Goal: Task Accomplishment & Management: Complete application form

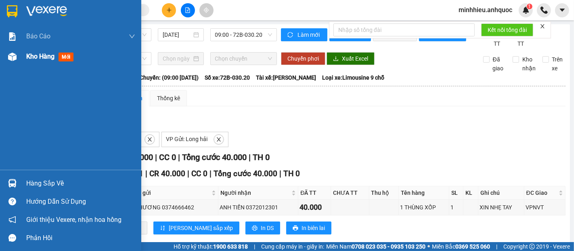
click at [41, 58] on span "Kho hàng" at bounding box center [40, 56] width 28 height 8
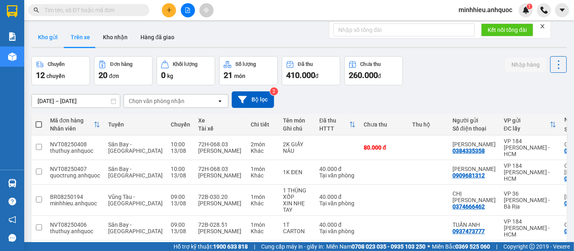
click at [48, 45] on button "Kho gửi" at bounding box center [47, 36] width 33 height 19
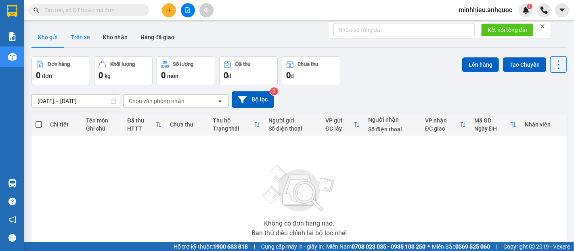
click at [82, 35] on button "Trên xe" at bounding box center [80, 36] width 32 height 19
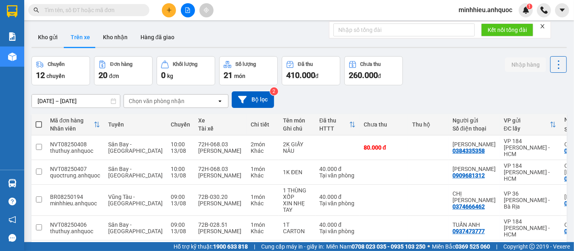
click at [121, 48] on div "Kho gửi Trên xe Kho nhận Hàng đã giao" at bounding box center [298, 37] width 535 height 21
click at [119, 35] on button "Kho nhận" at bounding box center [115, 36] width 38 height 19
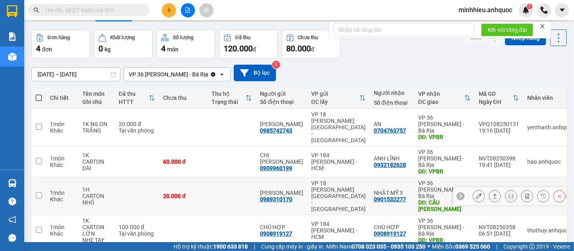
scroll to position [37, 0]
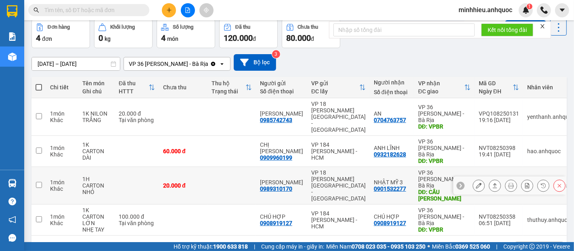
click at [476, 182] on icon at bounding box center [479, 185] width 6 height 6
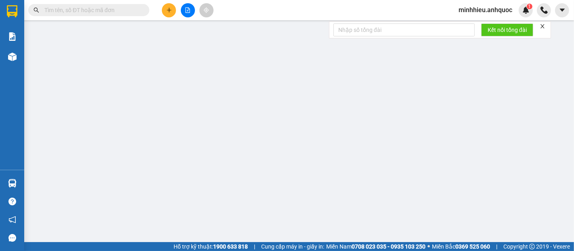
type input "0989310170"
type input "[PERSON_NAME]"
type input "0901532277"
type input "NHẬT MỸ 3"
type input "CẦU [PERSON_NAME]"
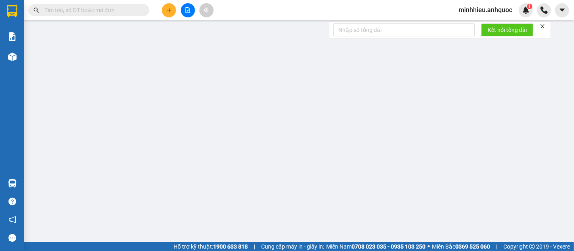
type input "20.000"
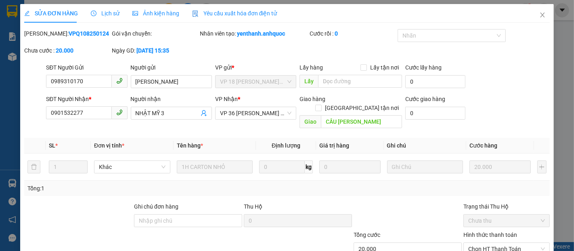
click at [111, 8] on div "Lịch sử" at bounding box center [105, 13] width 29 height 19
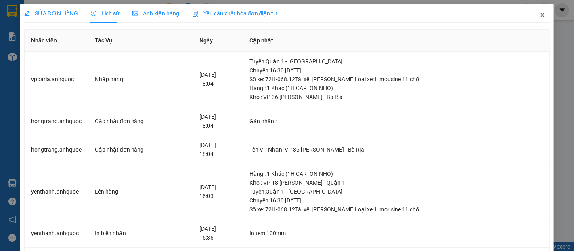
click at [539, 14] on icon "close" at bounding box center [542, 15] width 6 height 6
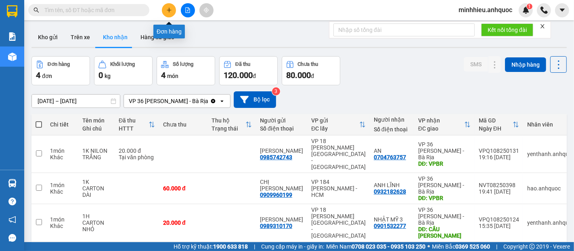
click at [167, 12] on icon "plus" at bounding box center [169, 10] width 6 height 6
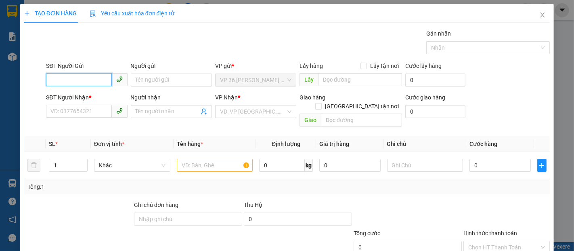
click at [84, 77] on input "SĐT Người Gửi" at bounding box center [78, 79] width 65 height 13
click at [97, 100] on div "0913784407 - [PERSON_NAME]" at bounding box center [90, 96] width 80 height 9
type input "0913784407"
type input "[PERSON_NAME]"
type input "0936487839"
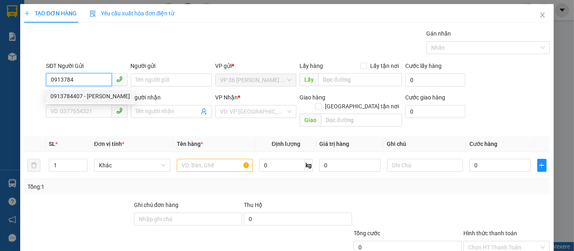
type input "A PHƯƠNG"
type input "VP184"
type input "50.000"
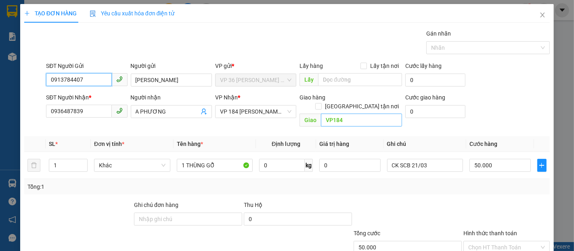
type input "0913784407"
click at [348, 113] on input "VP184" at bounding box center [361, 119] width 81 height 13
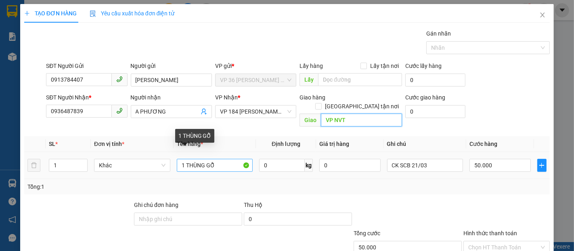
type input "VP NVT"
drag, startPoint x: 205, startPoint y: 157, endPoint x: 227, endPoint y: 157, distance: 21.8
click at [227, 159] on input "1 THÙNG GỖ" at bounding box center [215, 165] width 76 height 13
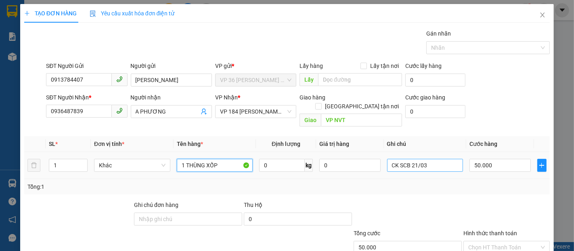
type input "1 THÙNG XỐP"
click at [411, 159] on input "CK SCB 21/03" at bounding box center [425, 165] width 76 height 13
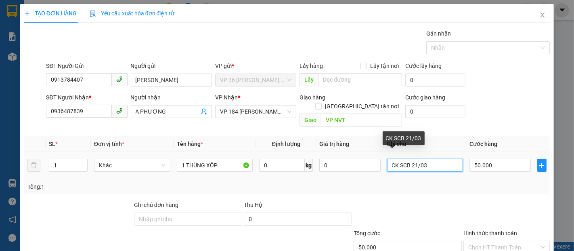
click at [411, 159] on input "CK SCB 21/03" at bounding box center [425, 165] width 76 height 13
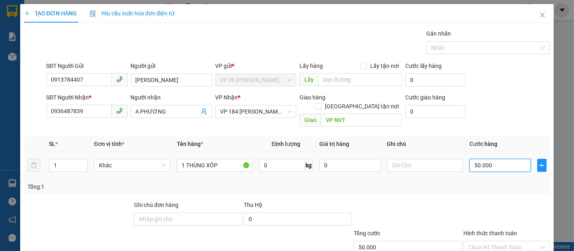
click at [482, 159] on input "50.000" at bounding box center [499, 165] width 61 height 13
type input "3"
type input "30"
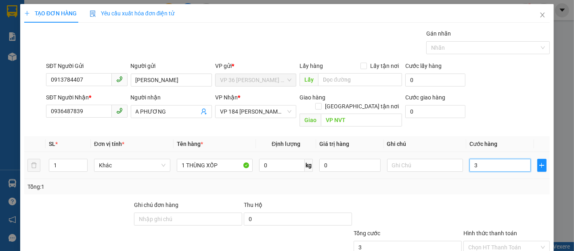
type input "30"
type input "300"
type input "3.000"
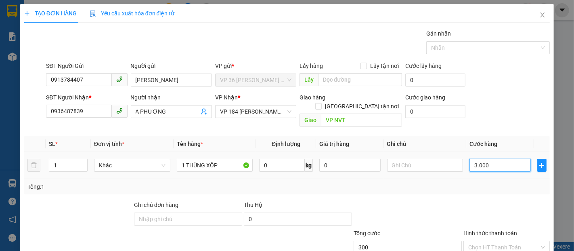
type input "3.000"
type input "30.000"
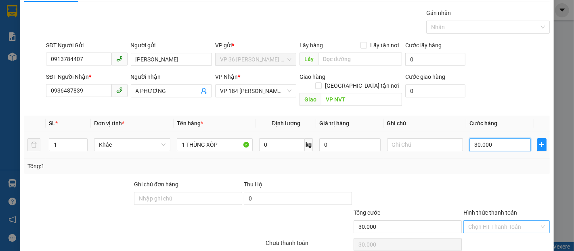
scroll to position [47, 0]
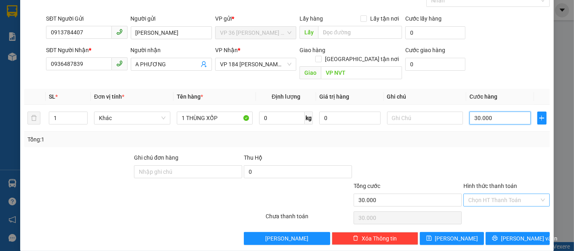
type input "30.000"
click at [479, 194] on input "Hình thức thanh toán" at bounding box center [503, 200] width 71 height 12
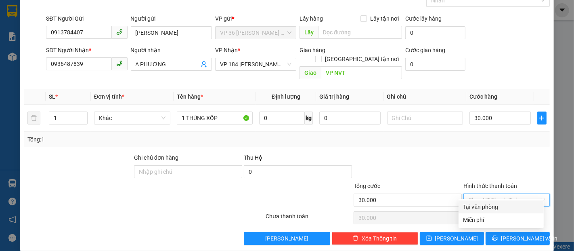
click at [478, 207] on div "Tại văn phòng" at bounding box center [500, 206] width 75 height 9
type input "0"
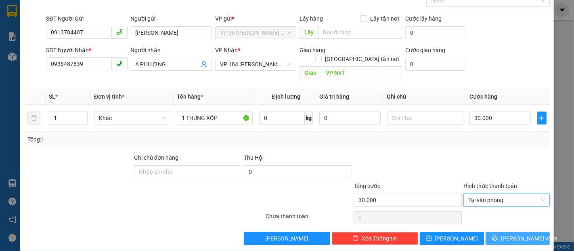
drag, startPoint x: 521, startPoint y: 233, endPoint x: 476, endPoint y: 242, distance: 46.4
click at [520, 233] on button "[PERSON_NAME] và In" at bounding box center [518, 238] width 64 height 13
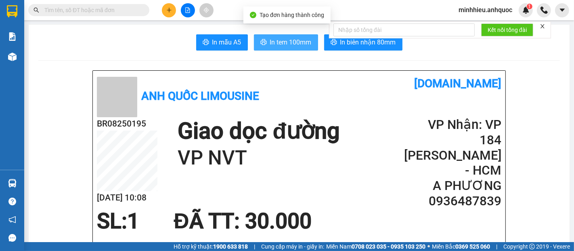
click at [271, 47] on span "In tem 100mm" at bounding box center [291, 42] width 42 height 10
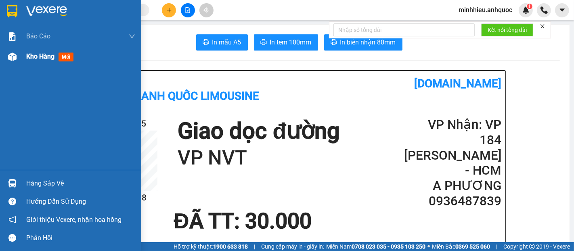
click at [29, 55] on span "Kho hàng" at bounding box center [40, 56] width 28 height 8
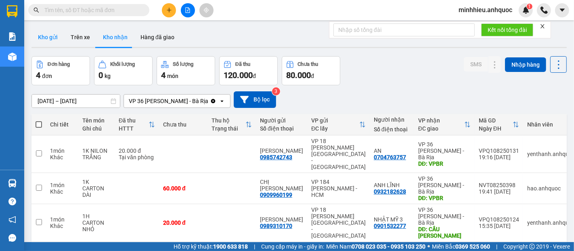
click at [60, 41] on button "Kho gửi" at bounding box center [47, 36] width 33 height 19
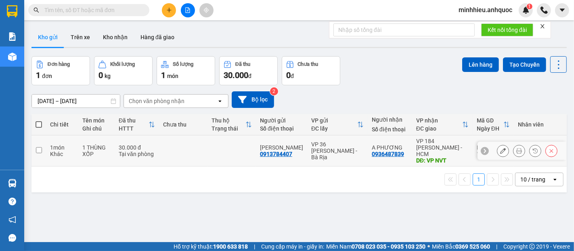
click at [322, 150] on div "VP 36 [PERSON_NAME] - Bà Rịa" at bounding box center [337, 150] width 52 height 19
checkbox input "true"
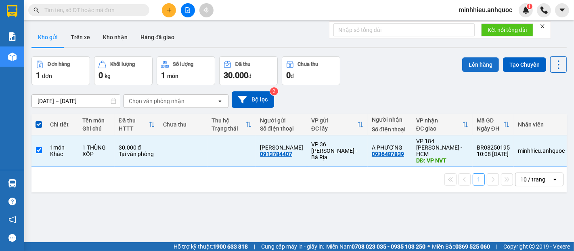
click at [468, 64] on button "Lên hàng" at bounding box center [480, 64] width 37 height 15
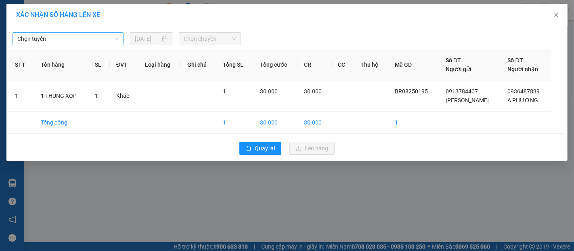
drag, startPoint x: 102, startPoint y: 40, endPoint x: 91, endPoint y: 44, distance: 11.6
click at [101, 40] on span "Chọn tuyến" at bounding box center [67, 39] width 101 height 12
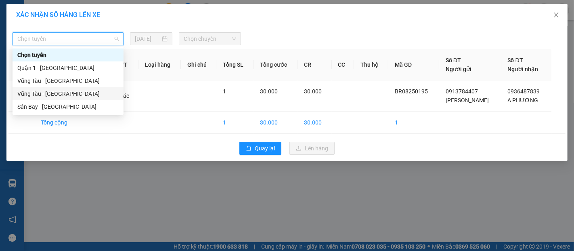
click at [34, 94] on div "Vũng Tàu - [GEOGRAPHIC_DATA]" at bounding box center [67, 93] width 101 height 9
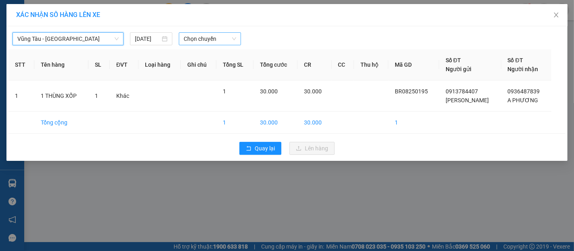
click at [209, 40] on span "Chọn chuyến" at bounding box center [210, 39] width 52 height 12
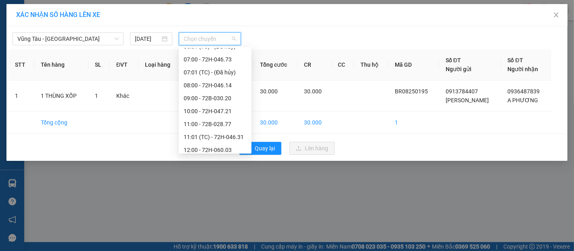
scroll to position [179, 0]
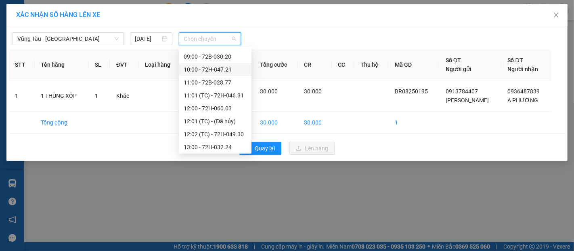
click at [209, 64] on div "10:00 - 72H-047.21" at bounding box center [215, 69] width 73 height 13
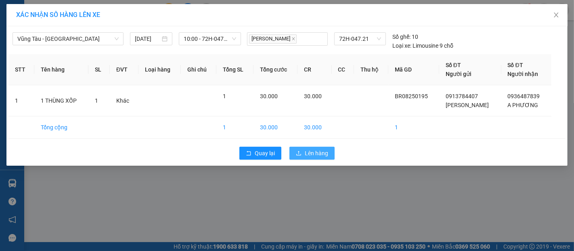
click at [311, 157] on span "Lên hàng" at bounding box center [316, 153] width 23 height 9
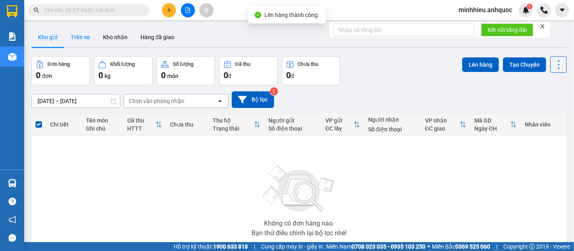
drag, startPoint x: 89, startPoint y: 42, endPoint x: 236, endPoint y: 84, distance: 153.0
click at [89, 42] on button "Trên xe" at bounding box center [80, 36] width 32 height 19
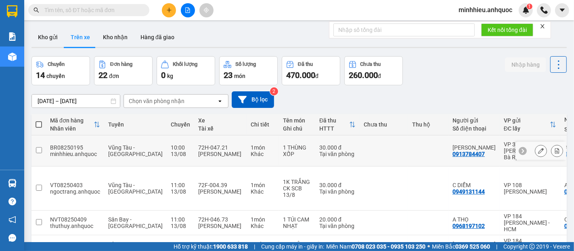
click at [554, 148] on icon at bounding box center [557, 151] width 6 height 6
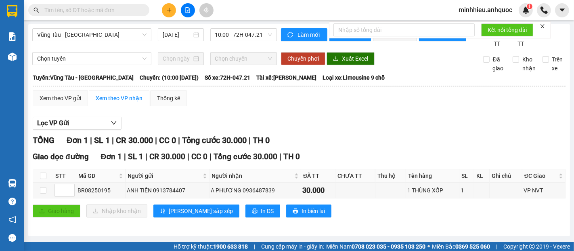
scroll to position [6, 0]
click at [245, 207] on button "In DS" at bounding box center [262, 210] width 35 height 13
click at [172, 12] on button at bounding box center [169, 10] width 14 height 14
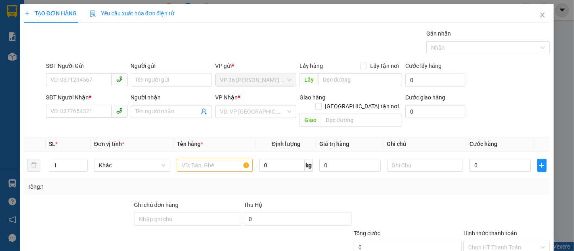
click at [93, 87] on div "SĐT Người Gửi VD: 0371234567" at bounding box center [86, 75] width 81 height 28
click at [79, 82] on input "SĐT Người Gửi" at bounding box center [78, 79] width 65 height 13
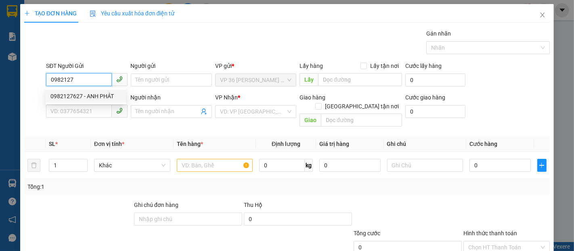
click at [61, 94] on div "0982127627 - ANH PHÁT" at bounding box center [85, 96] width 71 height 9
type input "0982127627"
type input "ANH PHÁT"
type input "0909846069"
type input "HUY-0982590079"
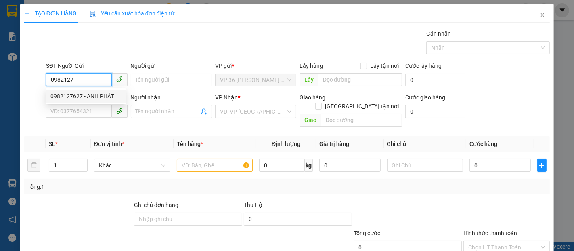
type input "VP NVT"
type input "TM 9/8 VP184 HẢO"
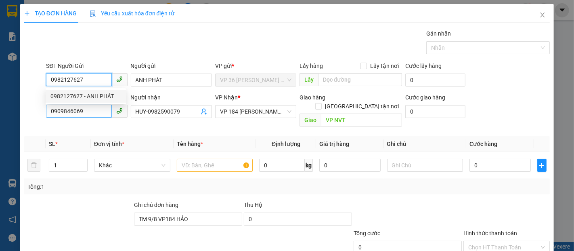
type input "60.000"
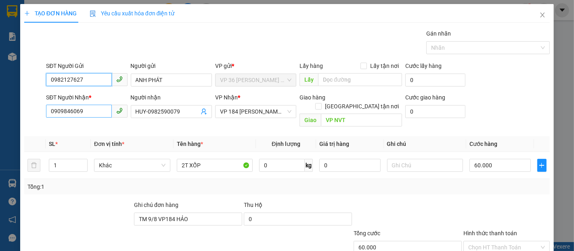
type input "0982127627"
click at [87, 108] on input "0909846069" at bounding box center [78, 111] width 65 height 13
type input "0918430333"
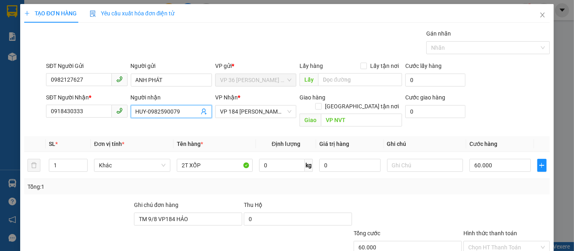
drag, startPoint x: 134, startPoint y: 110, endPoint x: 205, endPoint y: 110, distance: 70.6
click at [205, 110] on span "HUY-0982590079" at bounding box center [171, 111] width 81 height 13
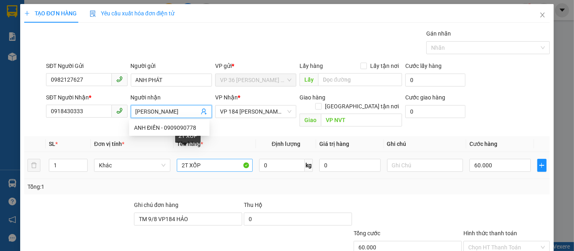
type input "[PERSON_NAME]"
click at [215, 160] on input "2T XỐP" at bounding box center [215, 165] width 76 height 13
click at [214, 160] on input "2T XỐP" at bounding box center [215, 165] width 76 height 13
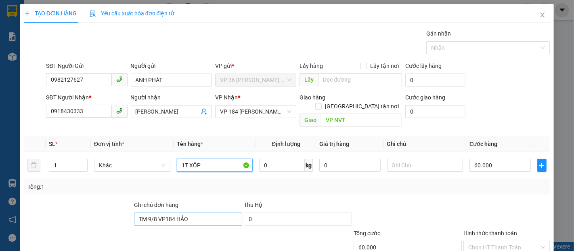
type input "1T XỐP"
click at [203, 215] on input "TM 9/8 VP184 HẢO" at bounding box center [188, 218] width 108 height 13
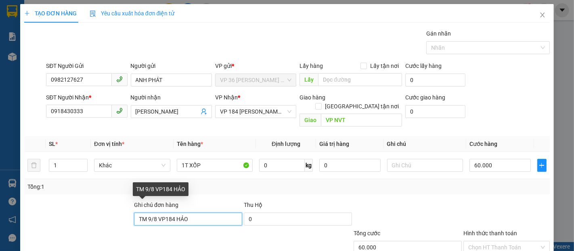
click at [203, 215] on input "TM 9/8 VP184 HẢO" at bounding box center [188, 218] width 108 height 13
click at [205, 213] on input "TM 9/8 VP184 HẢO" at bounding box center [188, 218] width 108 height 13
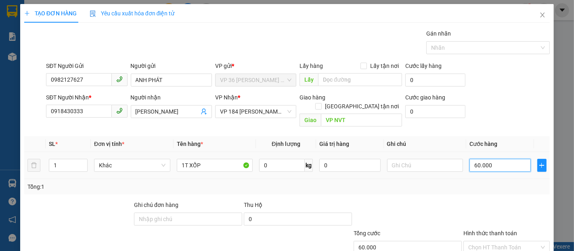
click at [503, 161] on input "60.000" at bounding box center [499, 165] width 61 height 13
type input "3"
type input "30"
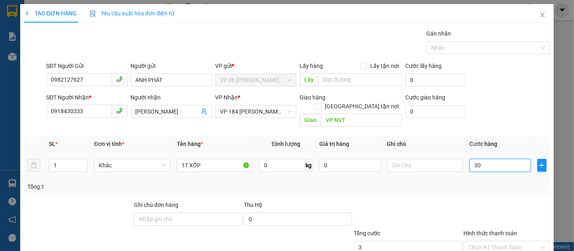
type input "30"
type input "300"
type input "3.000"
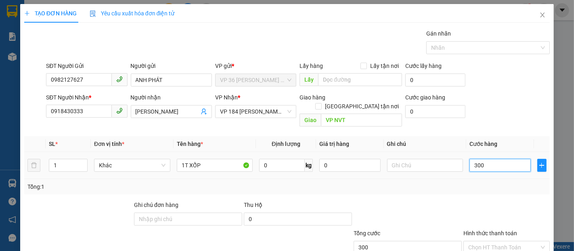
type input "3.000"
type input "30.000"
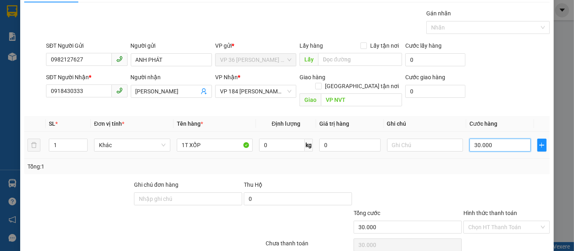
scroll to position [47, 0]
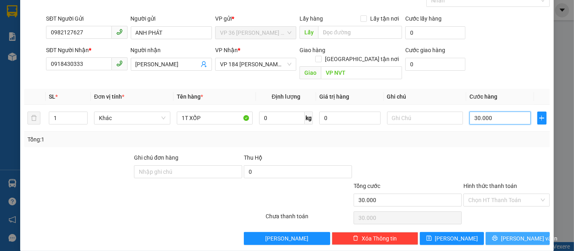
type input "30.000"
drag, startPoint x: 497, startPoint y: 229, endPoint x: 492, endPoint y: 227, distance: 4.7
click at [496, 235] on icon "printer" at bounding box center [495, 238] width 6 height 6
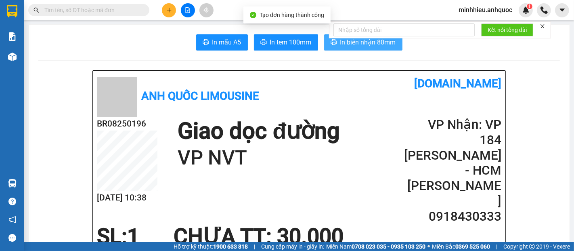
click at [333, 47] on button "In biên nhận 80mm" at bounding box center [363, 42] width 78 height 16
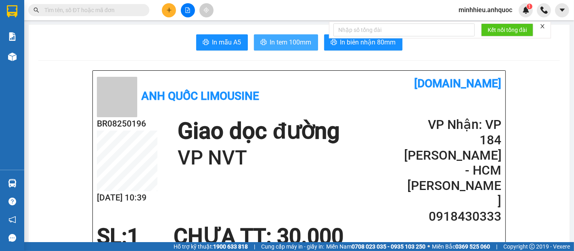
click at [294, 39] on span "In tem 100mm" at bounding box center [291, 42] width 42 height 10
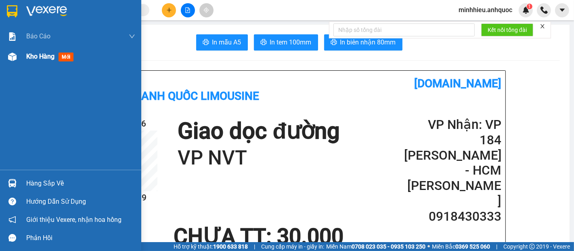
click at [27, 59] on span "Kho hàng" at bounding box center [40, 56] width 28 height 8
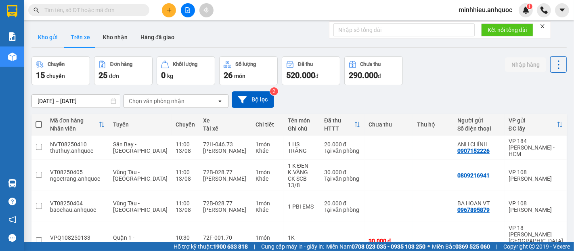
click at [52, 40] on button "Kho gửi" at bounding box center [47, 36] width 33 height 19
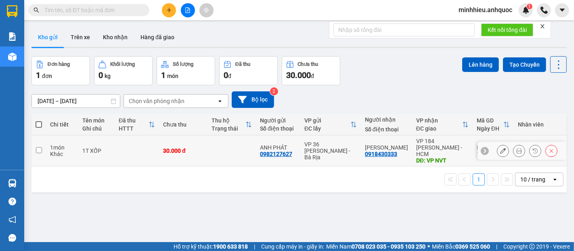
drag, startPoint x: 194, startPoint y: 145, endPoint x: 217, endPoint y: 178, distance: 40.3
click at [194, 147] on div "30.000 đ" at bounding box center [183, 150] width 40 height 6
checkbox input "true"
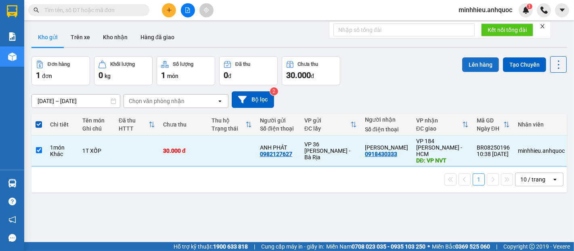
click at [467, 62] on button "Lên hàng" at bounding box center [480, 64] width 37 height 15
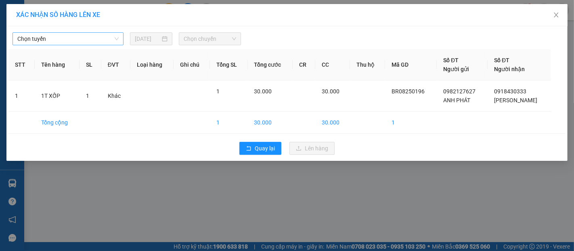
click at [71, 40] on span "Chọn tuyến" at bounding box center [67, 39] width 101 height 12
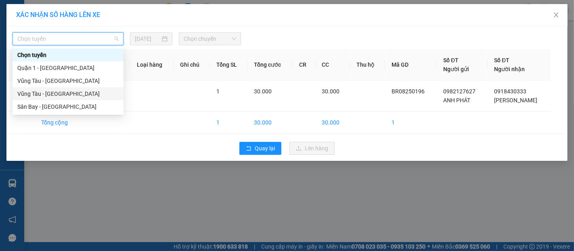
click at [64, 92] on div "Vũng Tàu - [GEOGRAPHIC_DATA]" at bounding box center [67, 93] width 101 height 9
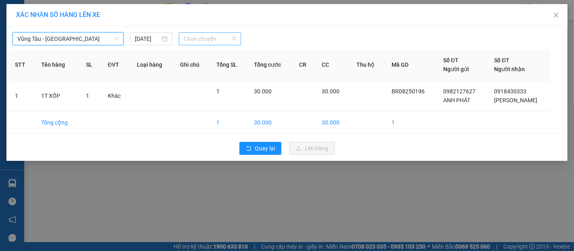
click at [201, 36] on span "Chọn chuyến" at bounding box center [210, 39] width 52 height 12
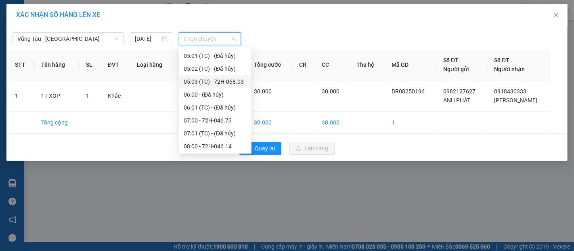
scroll to position [90, 0]
click at [558, 15] on icon "close" at bounding box center [556, 15] width 6 height 6
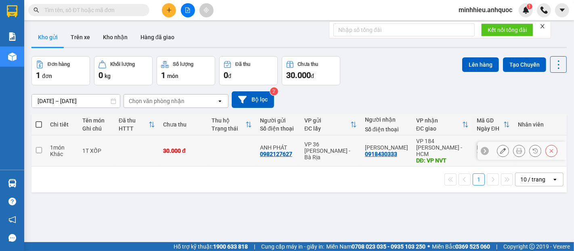
click at [143, 145] on td at bounding box center [137, 150] width 44 height 31
checkbox input "true"
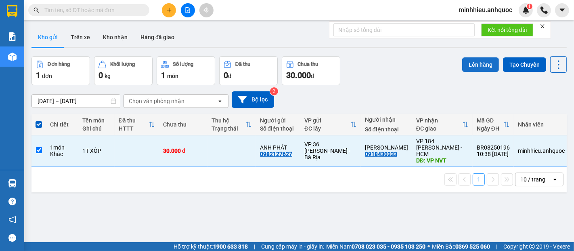
click at [463, 60] on button "Lên hàng" at bounding box center [480, 64] width 37 height 15
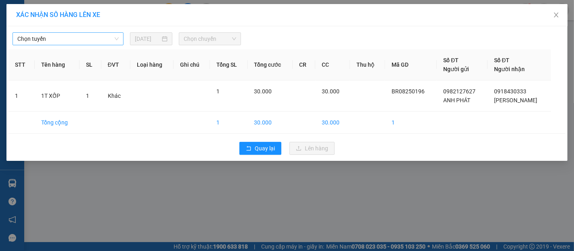
click at [105, 41] on span "Chọn tuyến" at bounding box center [67, 39] width 101 height 12
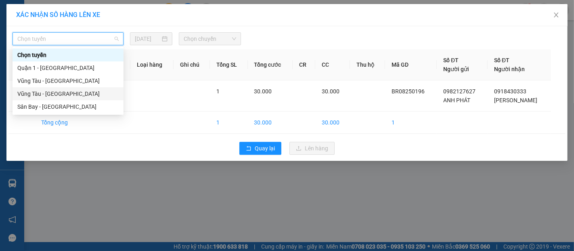
drag, startPoint x: 41, startPoint y: 96, endPoint x: 235, endPoint y: 61, distance: 197.5
click at [41, 96] on div "Vũng Tàu - [GEOGRAPHIC_DATA]" at bounding box center [67, 93] width 101 height 9
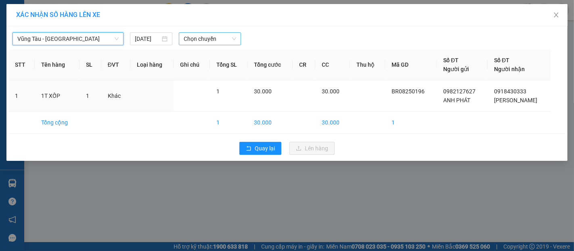
click at [210, 38] on span "Chọn chuyến" at bounding box center [210, 39] width 52 height 12
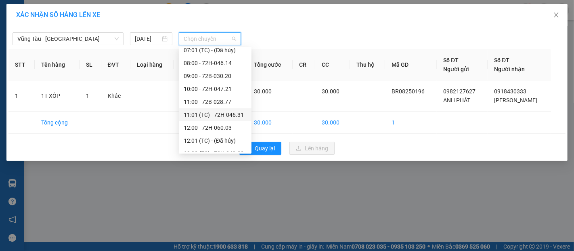
scroll to position [224, 0]
click at [214, 54] on div "11:01 (TC) - 72H-046.31" at bounding box center [215, 50] width 63 height 9
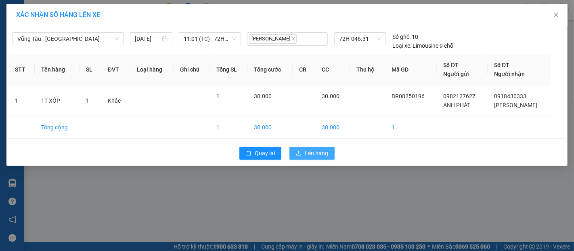
drag, startPoint x: 306, startPoint y: 154, endPoint x: 300, endPoint y: 162, distance: 9.5
click at [306, 154] on span "Lên hàng" at bounding box center [316, 153] width 23 height 9
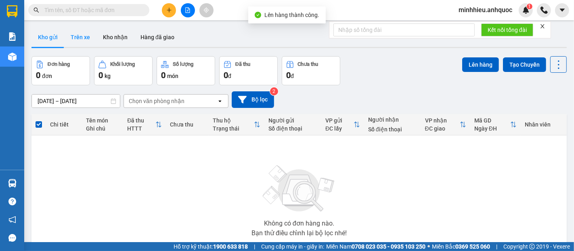
click at [78, 36] on button "Trên xe" at bounding box center [80, 36] width 32 height 19
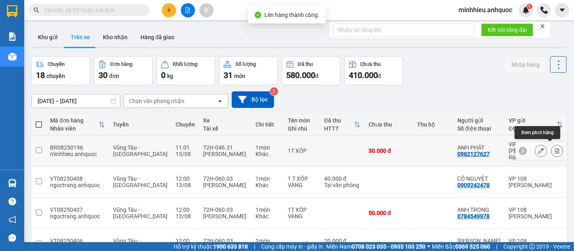
click at [551, 147] on button at bounding box center [556, 151] width 11 height 14
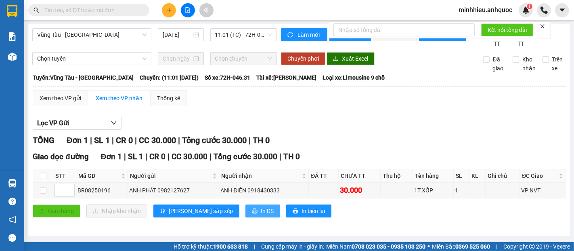
scroll to position [6, 0]
click at [245, 212] on button "In DS" at bounding box center [262, 210] width 35 height 13
click at [185, 4] on button at bounding box center [188, 10] width 14 height 14
click at [168, 9] on icon "plus" at bounding box center [169, 10] width 6 height 6
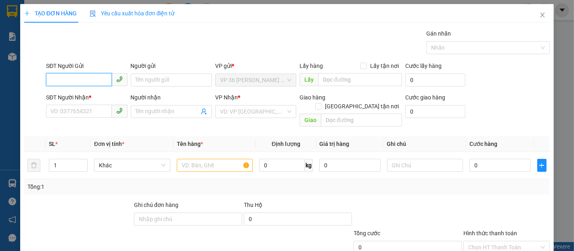
click at [80, 78] on input "SĐT Người Gửi" at bounding box center [78, 79] width 65 height 13
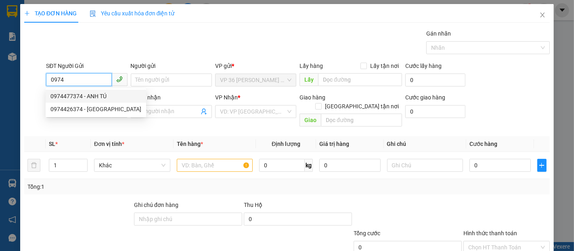
click at [83, 90] on div "0974477374 - ANH TÚ" at bounding box center [96, 96] width 101 height 13
type input "0974477374"
type input "ANH TÚ"
type input "0854453878"
type input "MEDILAB"
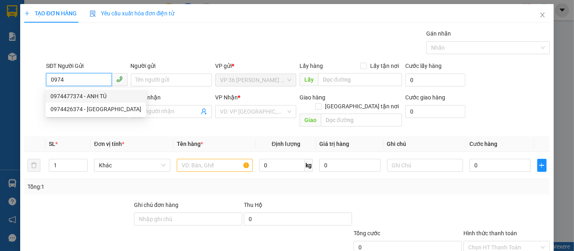
type input "VPQ1"
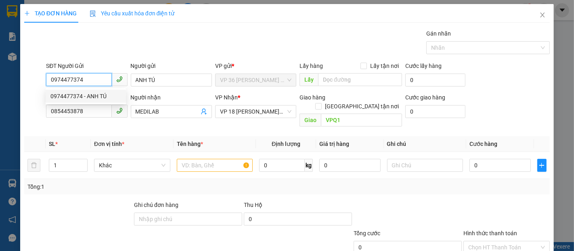
type input "20.000"
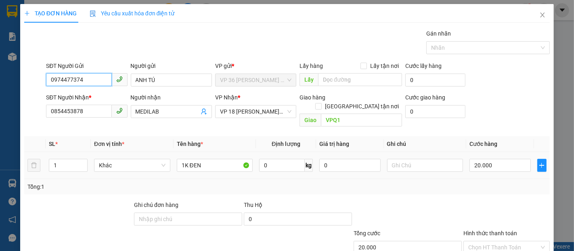
scroll to position [47, 0]
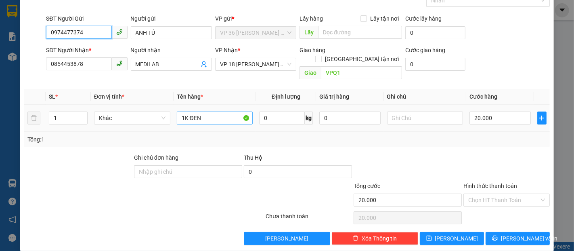
type input "0974477374"
drag, startPoint x: 208, startPoint y: 107, endPoint x: 175, endPoint y: 114, distance: 33.9
click at [177, 114] on input "1K ĐEN" at bounding box center [215, 117] width 76 height 13
type input "1H NHỎ"
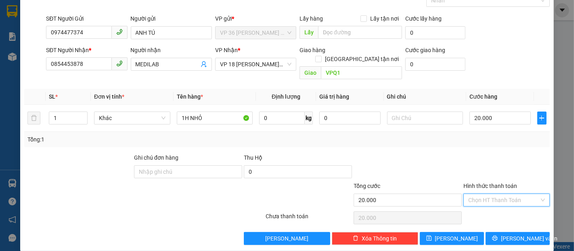
click at [497, 194] on input "Hình thức thanh toán" at bounding box center [503, 200] width 71 height 12
click at [484, 211] on div "Tại văn phòng" at bounding box center [500, 206] width 75 height 9
type input "0"
click at [494, 232] on button "[PERSON_NAME] và In" at bounding box center [518, 238] width 64 height 13
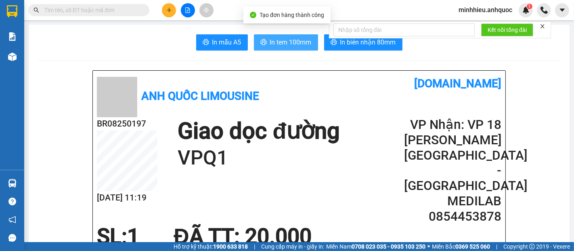
click at [291, 47] on span "In tem 100mm" at bounding box center [291, 42] width 42 height 10
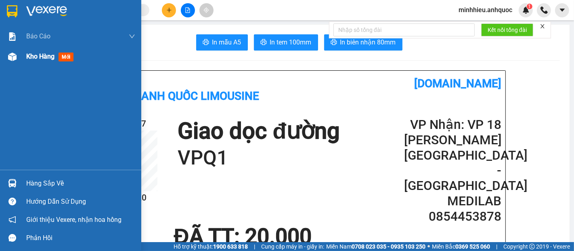
drag, startPoint x: 45, startPoint y: 54, endPoint x: 71, endPoint y: 38, distance: 30.3
click at [45, 54] on span "Kho hàng" at bounding box center [40, 56] width 28 height 8
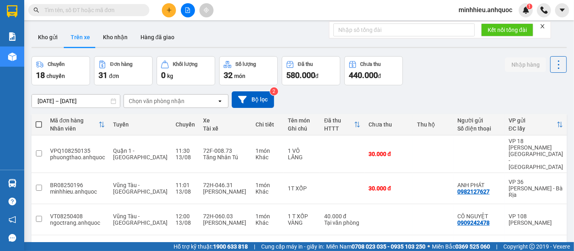
click at [167, 14] on button at bounding box center [169, 10] width 14 height 14
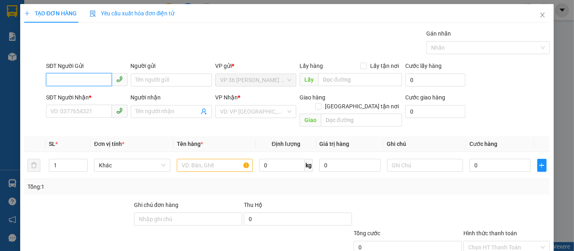
click at [86, 73] on input "SĐT Người Gửi" at bounding box center [78, 79] width 65 height 13
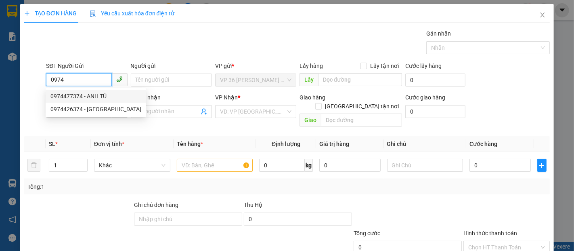
click at [92, 94] on div "0974477374 - ANH TÚ" at bounding box center [95, 96] width 91 height 9
type input "0974477374"
type input "ANH TÚ"
type input "0854453878"
type input "MEDILAB"
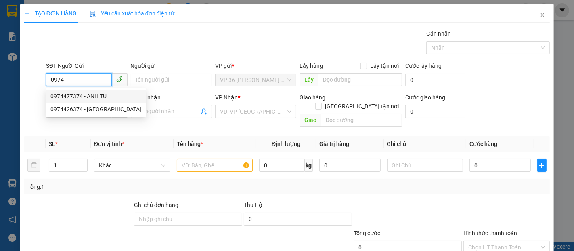
type input "VPQ1"
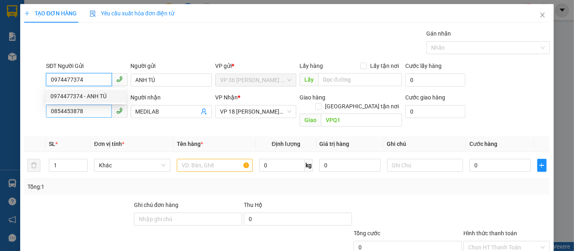
type input "20.000"
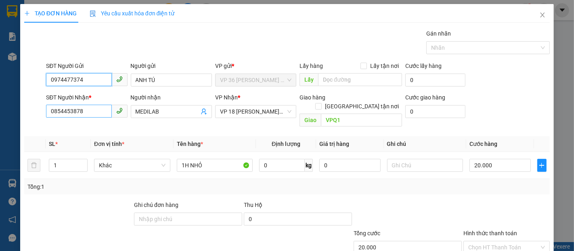
type input "0974477374"
click at [100, 113] on input "0854453878" at bounding box center [78, 111] width 65 height 13
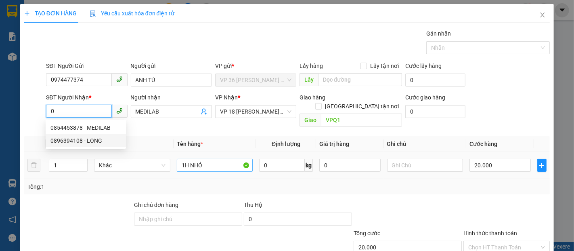
type input "0"
click at [195, 159] on input "1H NHỎ" at bounding box center [215, 165] width 76 height 13
type input "1 PB AQ"
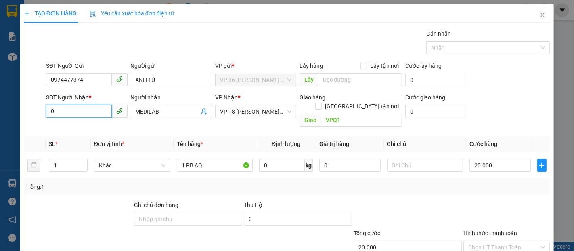
click at [92, 111] on input "0" at bounding box center [78, 111] width 65 height 13
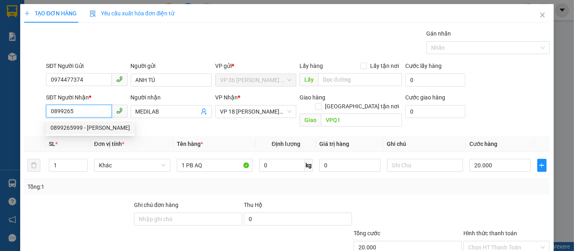
click at [80, 129] on div "0899265999 - [PERSON_NAME]" at bounding box center [90, 127] width 80 height 9
type input "0899265999"
type input "[PERSON_NAME]"
type input "TM TẠI VPQ1 17/5 THẢO"
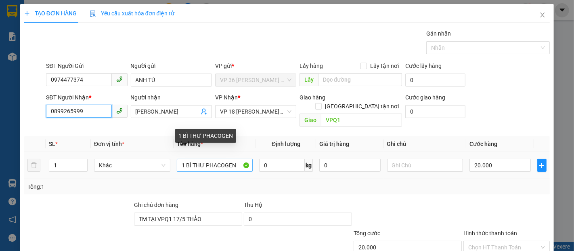
type input "0899265999"
click at [181, 159] on input "1 BÌ THƯ PHACOGEN" at bounding box center [215, 165] width 76 height 13
drag, startPoint x: 178, startPoint y: 157, endPoint x: 239, endPoint y: 160, distance: 61.4
click at [239, 160] on input "1 BÌ THƯ PHACOGEN" at bounding box center [215, 165] width 76 height 13
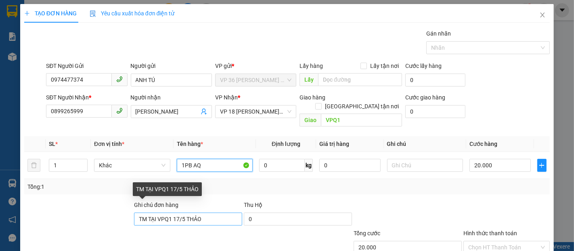
type input "1PB AQ"
click at [229, 212] on input "TM TẠI VPQ1 17/5 THẢO" at bounding box center [188, 218] width 108 height 13
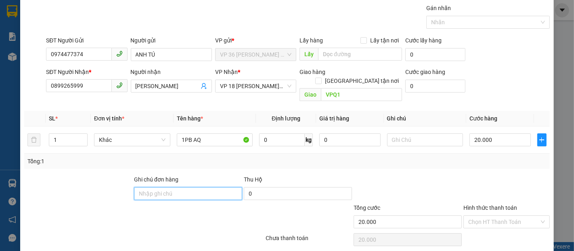
scroll to position [47, 0]
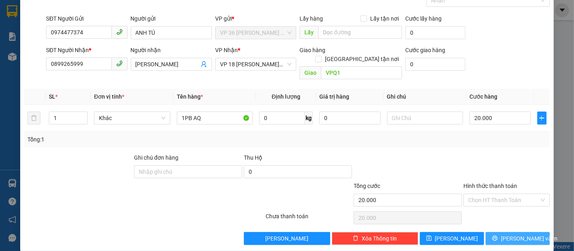
click at [491, 232] on button "[PERSON_NAME] và In" at bounding box center [518, 238] width 64 height 13
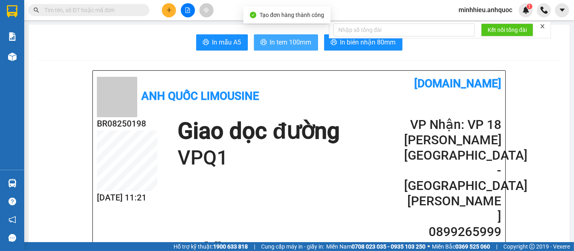
click at [285, 44] on span "In tem 100mm" at bounding box center [291, 42] width 42 height 10
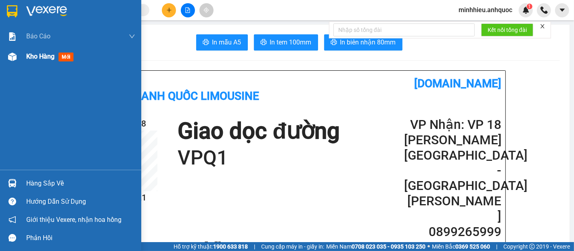
click at [32, 57] on span "Kho hàng" at bounding box center [40, 56] width 28 height 8
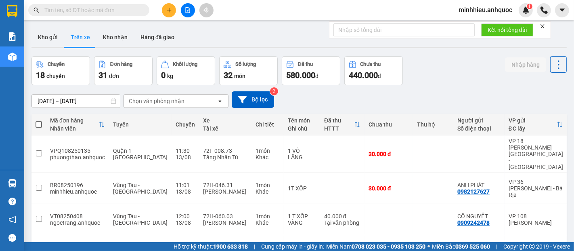
drag, startPoint x: 49, startPoint y: 41, endPoint x: 84, endPoint y: 87, distance: 57.3
click at [51, 44] on button "Kho gửi" at bounding box center [47, 36] width 33 height 19
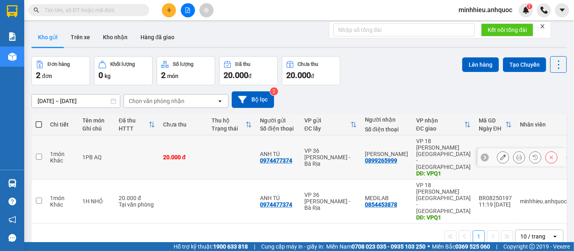
drag, startPoint x: 202, startPoint y: 145, endPoint x: 205, endPoint y: 188, distance: 43.3
click at [203, 154] on div "20.000 đ" at bounding box center [183, 157] width 40 height 6
checkbox input "true"
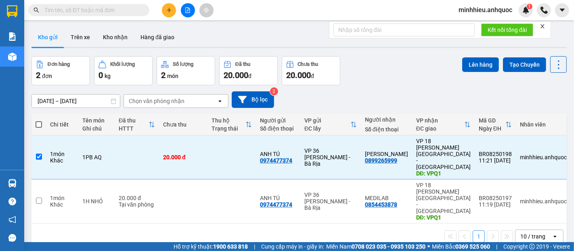
drag, startPoint x: 205, startPoint y: 188, endPoint x: 215, endPoint y: 186, distance: 9.4
click at [206, 223] on div "1 10 / trang open" at bounding box center [298, 236] width 535 height 26
drag, startPoint x: 145, startPoint y: 174, endPoint x: 367, endPoint y: 78, distance: 241.6
click at [145, 201] on div "Tại văn phòng" at bounding box center [137, 204] width 36 height 6
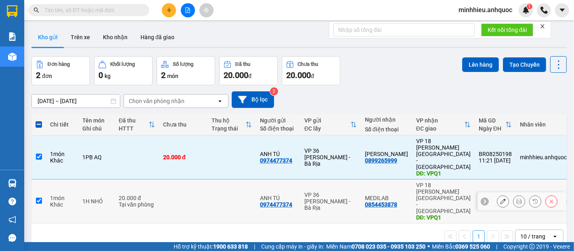
checkbox input "true"
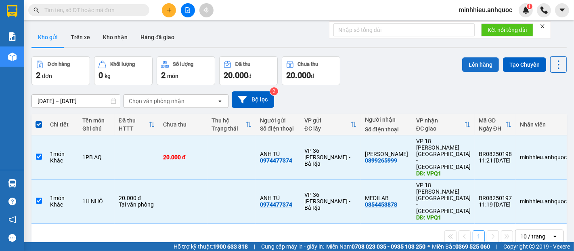
click at [473, 67] on button "Lên hàng" at bounding box center [480, 64] width 37 height 15
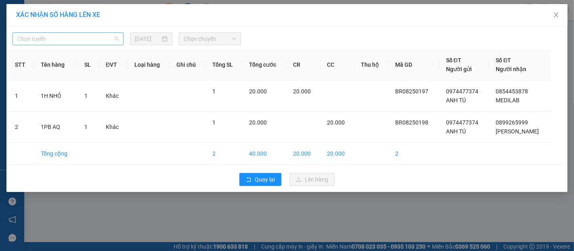
click at [78, 38] on span "Chọn tuyến" at bounding box center [67, 39] width 101 height 12
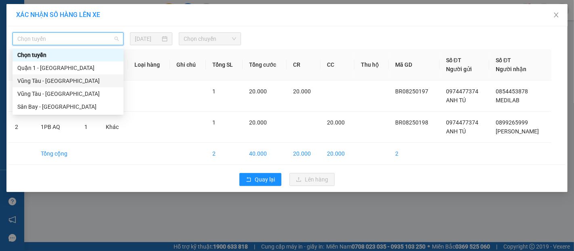
click at [34, 83] on div "Vũng Tàu - [GEOGRAPHIC_DATA]" at bounding box center [67, 80] width 101 height 9
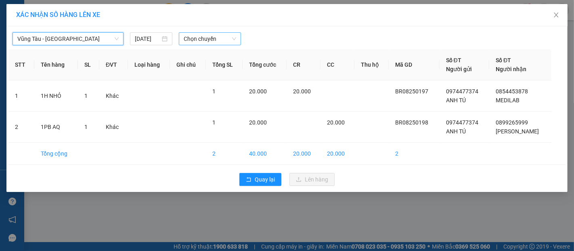
click at [199, 41] on span "Chọn chuyến" at bounding box center [210, 39] width 52 height 12
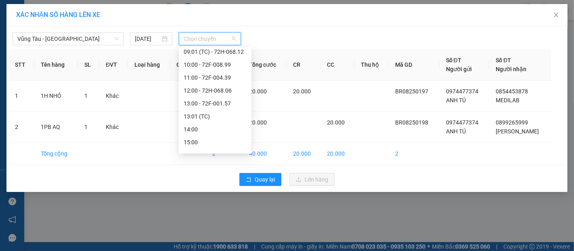
scroll to position [90, 0]
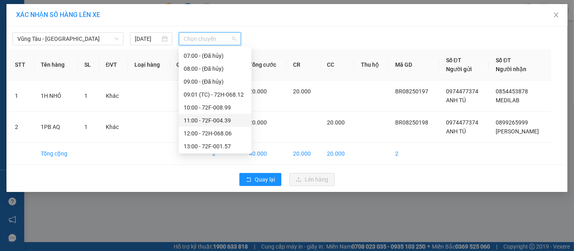
click at [203, 119] on div "11:00 - 72F-004.39" at bounding box center [215, 120] width 63 height 9
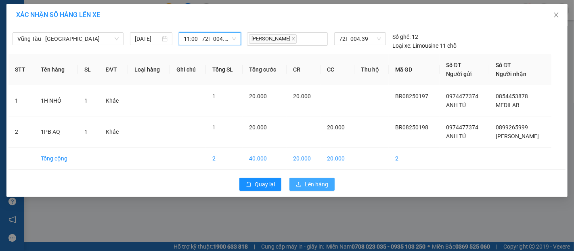
click at [314, 187] on span "Lên hàng" at bounding box center [316, 184] width 23 height 9
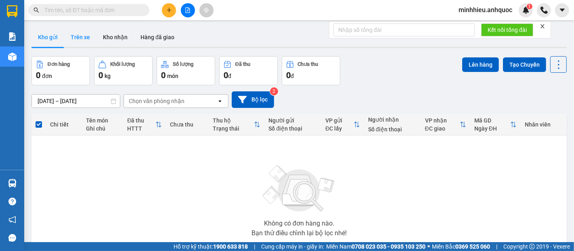
click at [78, 38] on button "Trên xe" at bounding box center [80, 36] width 32 height 19
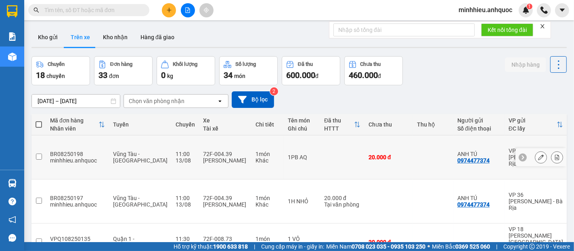
click at [555, 150] on button at bounding box center [556, 157] width 11 height 14
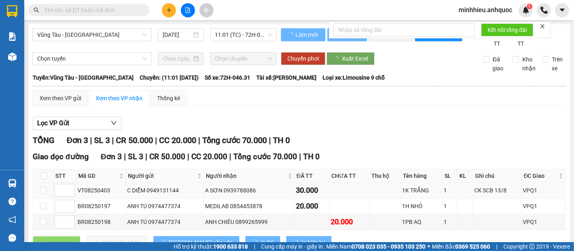
scroll to position [38, 0]
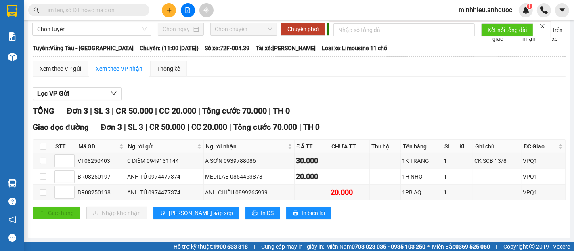
click at [81, 103] on div "Lọc VP Gửi TỔNG Đơn 3 | SL 3 | CR 50.000 | CC 20.000 | Tổng cước 70.000 | TH 0…" at bounding box center [299, 156] width 533 height 146
click at [77, 98] on button "Lọc VP Gửi" at bounding box center [77, 93] width 89 height 13
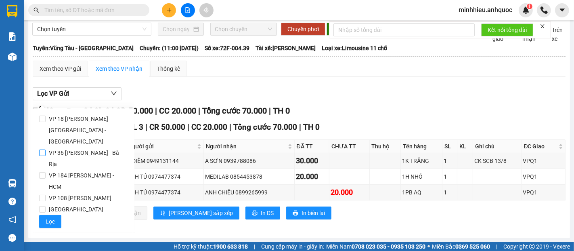
click at [82, 147] on span "VP 36 [PERSON_NAME] - Bà Rịa" at bounding box center [87, 158] width 82 height 23
click at [46, 149] on input "VP 36 [PERSON_NAME] - Bà Rịa" at bounding box center [42, 152] width 6 height 6
checkbox input "true"
drag, startPoint x: 43, startPoint y: 210, endPoint x: 222, endPoint y: 246, distance: 182.4
click at [42, 215] on button "Lọc" at bounding box center [50, 221] width 22 height 13
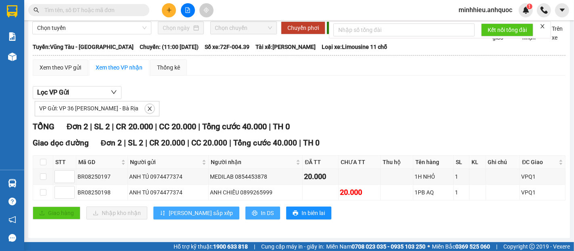
click at [245, 217] on button "In DS" at bounding box center [262, 212] width 35 height 13
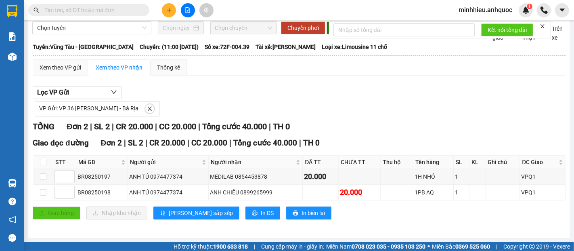
click at [239, 89] on div "Lọc VP Gửi VP Gửi: VP 36 [PERSON_NAME] - Bà Rịa" at bounding box center [299, 101] width 533 height 30
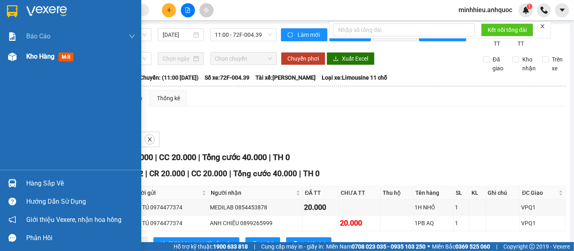
click at [35, 60] on span "Kho hàng" at bounding box center [40, 56] width 28 height 8
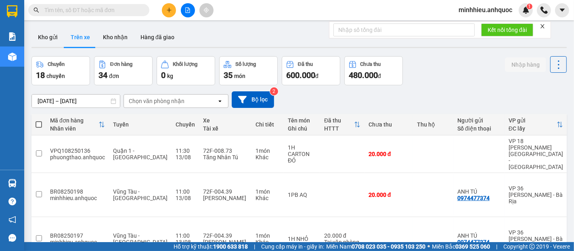
drag, startPoint x: 127, startPoint y: 39, endPoint x: 114, endPoint y: 53, distance: 19.1
click at [126, 39] on button "Kho nhận" at bounding box center [115, 36] width 38 height 19
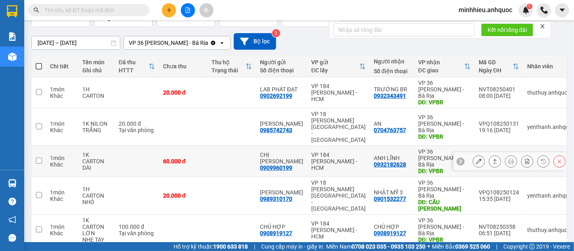
scroll to position [59, 0]
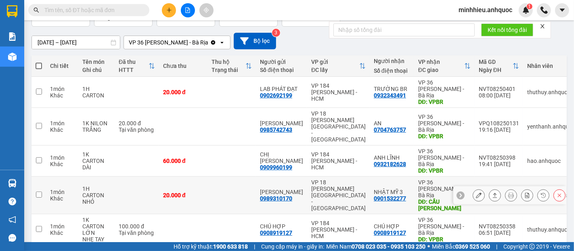
click at [473, 188] on button at bounding box center [478, 195] width 11 height 14
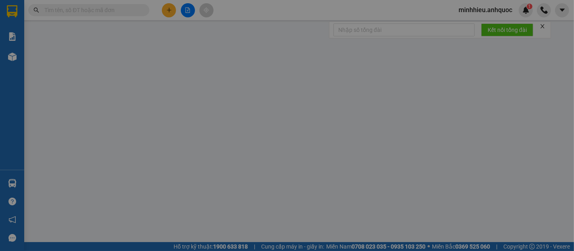
type input "0989310170"
type input "[PERSON_NAME]"
type input "0901532277"
type input "NHẬT MỸ 3"
type input "CẦU [PERSON_NAME]"
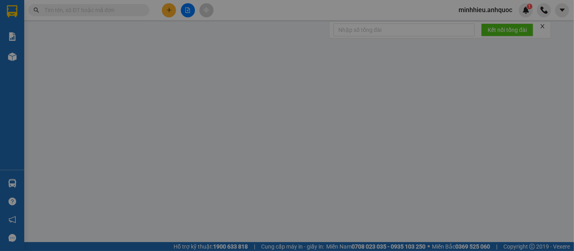
type input "20.000"
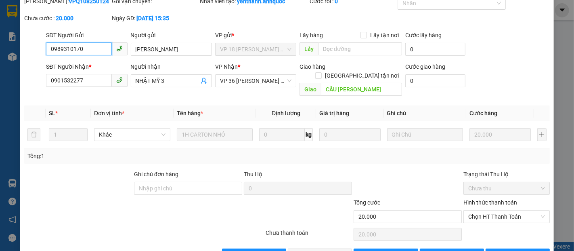
scroll to position [49, 0]
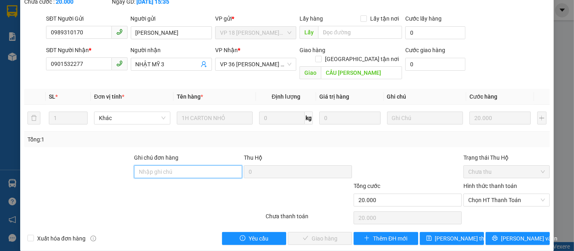
click at [149, 165] on input "Ghi chú đơn hàng" at bounding box center [188, 171] width 108 height 13
drag, startPoint x: 507, startPoint y: 192, endPoint x: 500, endPoint y: 193, distance: 7.4
click at [507, 194] on span "Chọn HT Thanh Toán" at bounding box center [506, 200] width 77 height 12
type input "TTTM VP"
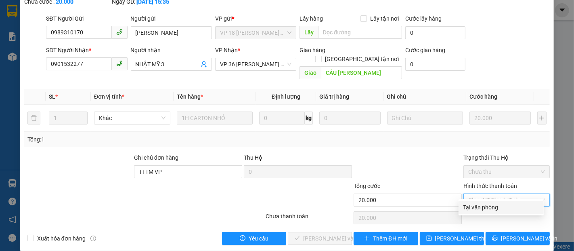
click at [495, 203] on div "Tại văn phòng" at bounding box center [500, 207] width 75 height 9
type input "0"
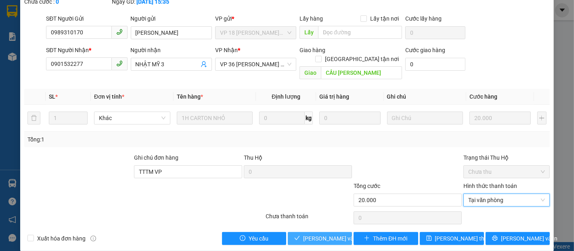
click at [314, 234] on span "[PERSON_NAME] và Giao hàng" at bounding box center [342, 238] width 78 height 9
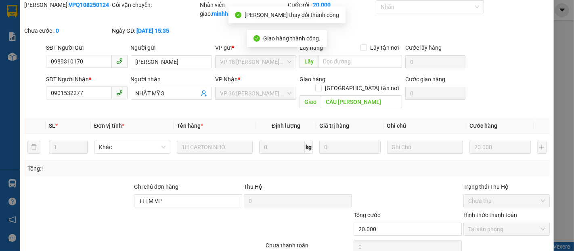
scroll to position [0, 0]
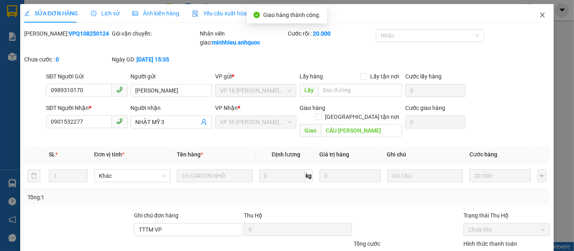
click at [539, 16] on icon "close" at bounding box center [542, 15] width 6 height 6
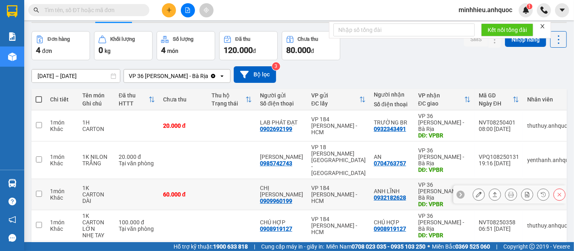
scroll to position [37, 0]
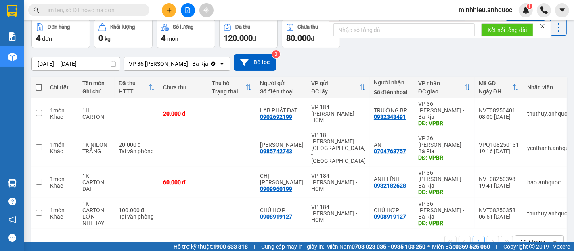
click at [54, 235] on div "1 10 / trang open" at bounding box center [299, 242] width 529 height 14
click at [168, 12] on icon "plus" at bounding box center [169, 10] width 6 height 6
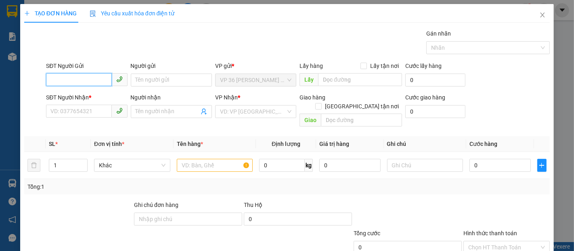
click at [75, 78] on input "SĐT Người Gửi" at bounding box center [78, 79] width 65 height 13
click at [91, 98] on div "0366867962 - C THƯ" at bounding box center [85, 96] width 71 height 9
type input "0366867962"
type input "C THƯ"
type input "0978242813"
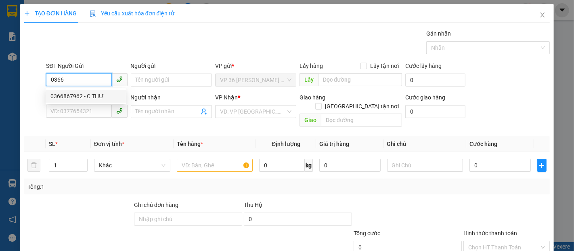
type input "A HOÀNG"
type input "VPNVT"
type input "20.000"
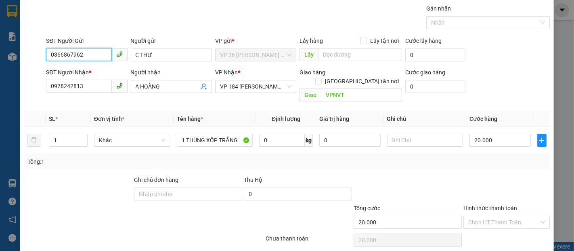
scroll to position [47, 0]
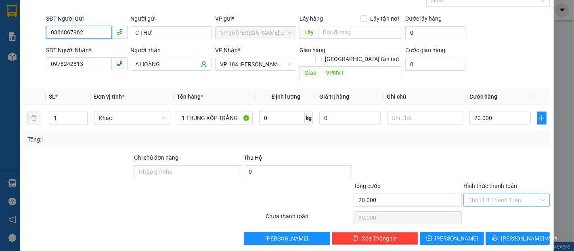
type input "0366867962"
drag, startPoint x: 491, startPoint y: 190, endPoint x: 474, endPoint y: 189, distance: 17.0
click at [490, 194] on input "Hình thức thanh toán" at bounding box center [503, 200] width 71 height 12
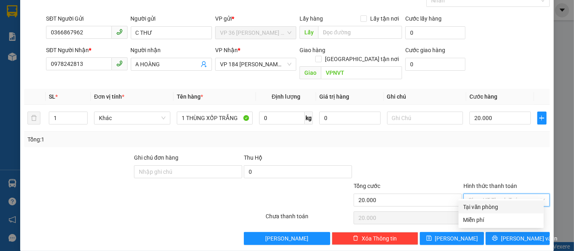
click at [471, 206] on div "Tại văn phòng" at bounding box center [500, 206] width 75 height 9
type input "0"
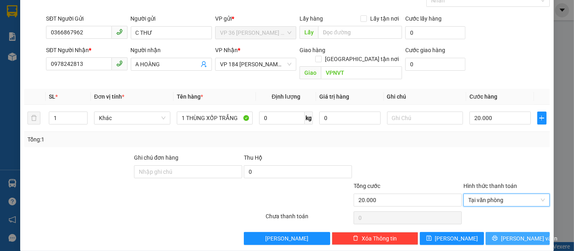
click at [499, 232] on button "[PERSON_NAME] và In" at bounding box center [518, 238] width 64 height 13
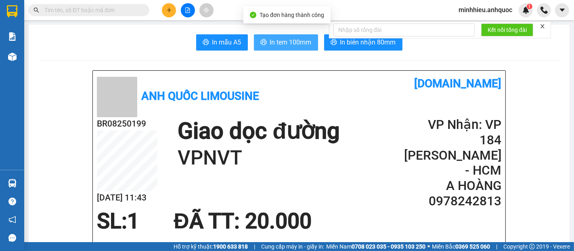
drag, startPoint x: 293, startPoint y: 44, endPoint x: 285, endPoint y: 102, distance: 58.2
click at [293, 46] on span "In tem 100mm" at bounding box center [291, 42] width 42 height 10
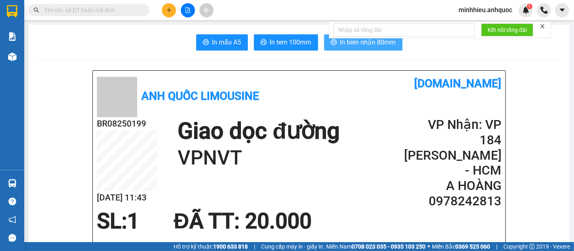
click at [369, 48] on button "In biên nhận 80mm" at bounding box center [363, 42] width 78 height 16
click at [169, 12] on icon "plus" at bounding box center [169, 10] width 6 height 6
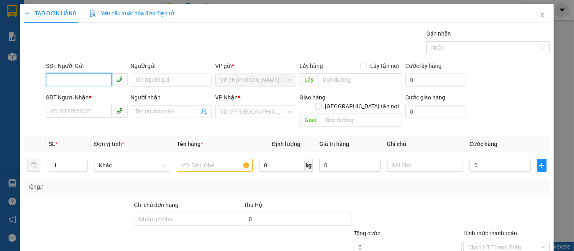
click at [100, 82] on input "SĐT Người Gửi" at bounding box center [78, 79] width 65 height 13
type input "0932343491"
click at [109, 99] on div "0932343491 - TRƯỜNG BR" at bounding box center [85, 96] width 71 height 9
type input "TRƯỜNG BR"
type input "0902804718"
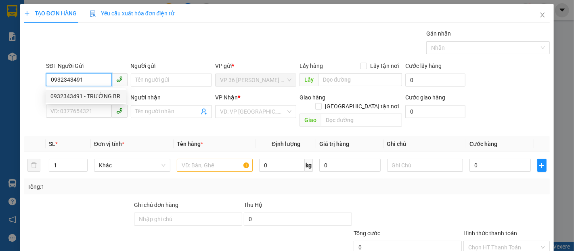
type input "ANH TRÍ( TRƯỜNG)"
type input "vpsg"
type input "TM 12/8 VP 184 HẢO"
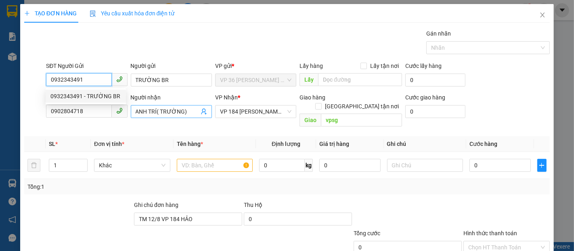
type input "20.000"
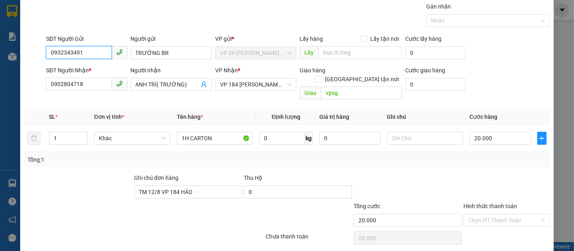
scroll to position [47, 0]
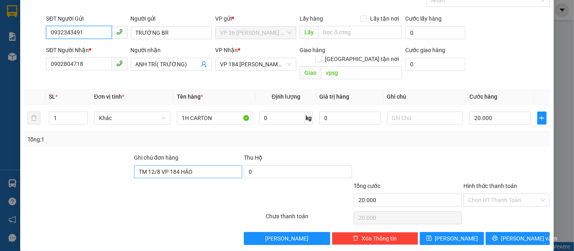
type input "0932343491"
click at [203, 165] on input "TM 12/8 VP 184 HẢO" at bounding box center [188, 171] width 108 height 13
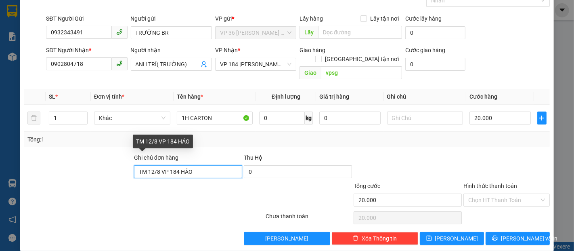
click at [203, 165] on input "TM 12/8 VP 184 HẢO" at bounding box center [188, 171] width 108 height 13
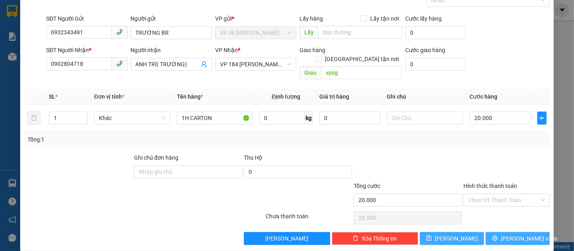
drag, startPoint x: 505, startPoint y: 232, endPoint x: 475, endPoint y: 222, distance: 31.4
click at [503, 232] on button "[PERSON_NAME] và In" at bounding box center [518, 238] width 64 height 13
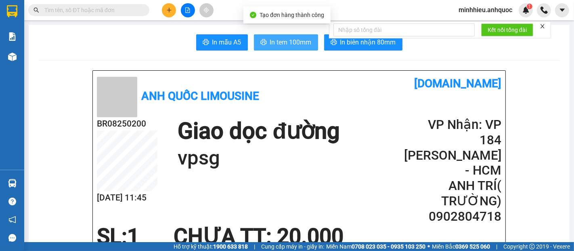
drag, startPoint x: 289, startPoint y: 46, endPoint x: 266, endPoint y: 50, distance: 23.4
click at [289, 46] on span "In tem 100mm" at bounding box center [291, 42] width 42 height 10
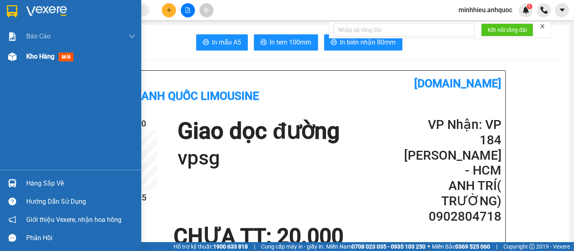
click at [26, 59] on span "Kho hàng" at bounding box center [40, 56] width 28 height 8
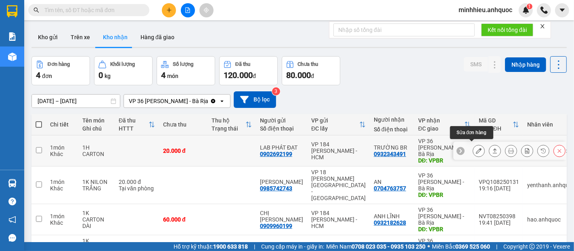
click at [476, 148] on icon at bounding box center [479, 151] width 6 height 6
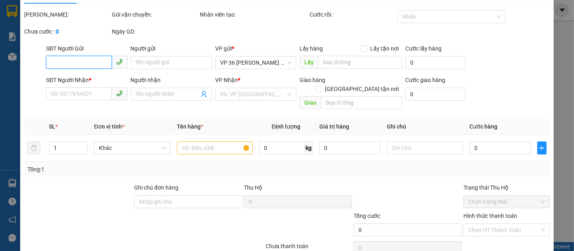
scroll to position [34, 0]
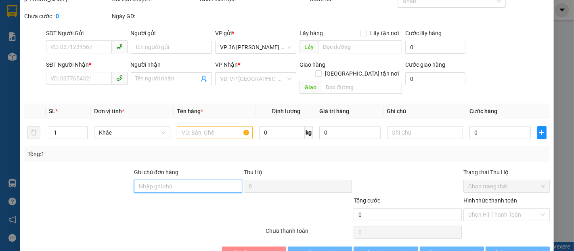
click at [176, 180] on input "Ghi chú đơn hàng" at bounding box center [188, 186] width 108 height 13
type input "TTTM VP"
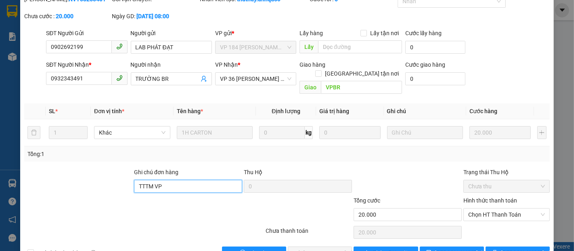
type input "0902692199"
type input "LAB PHÁT ĐẠT"
type input "0932343491"
type input "TRƯỜNG BR"
type input "VPBR"
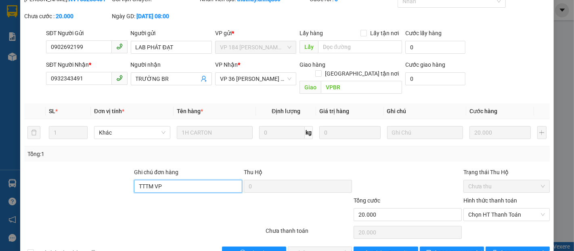
type input "20.000"
click at [509, 208] on span "Chọn HT Thanh Toán" at bounding box center [506, 214] width 77 height 12
click at [496, 208] on span "Chọn HT Thanh Toán" at bounding box center [506, 214] width 77 height 12
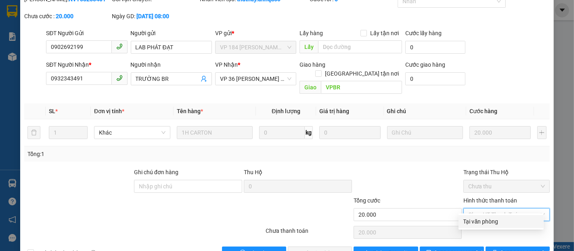
click at [488, 218] on div "Tại văn phòng" at bounding box center [500, 221] width 75 height 9
type input "0"
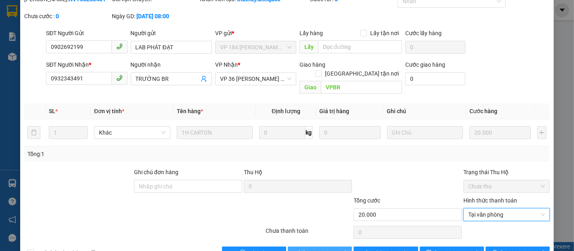
click at [312, 248] on span "[PERSON_NAME] và Giao hàng" at bounding box center [342, 252] width 78 height 9
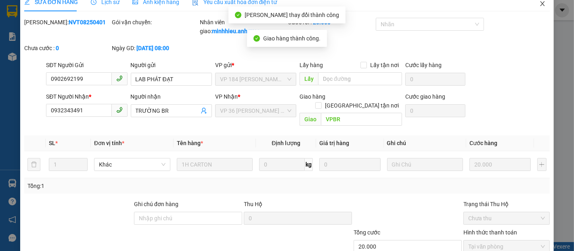
scroll to position [0, 0]
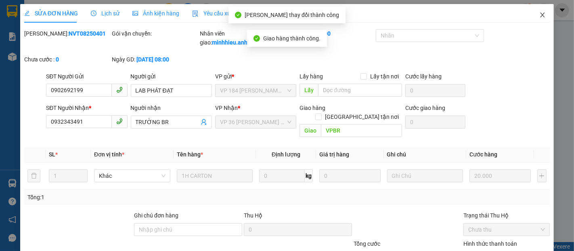
click at [534, 9] on span "Close" at bounding box center [542, 15] width 23 height 23
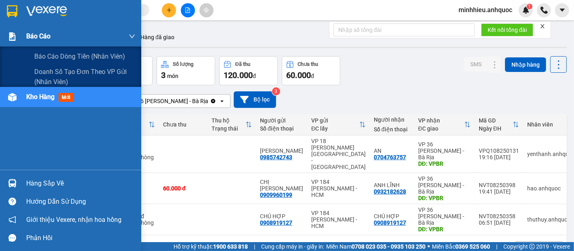
click at [23, 43] on div "Báo cáo" at bounding box center [70, 36] width 141 height 20
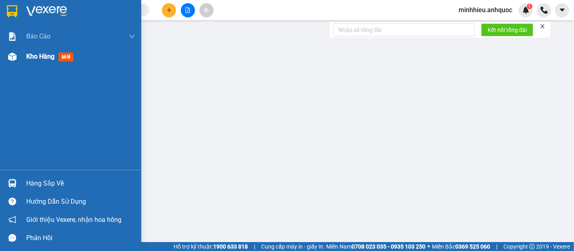
click at [28, 58] on span "Kho hàng" at bounding box center [40, 56] width 28 height 8
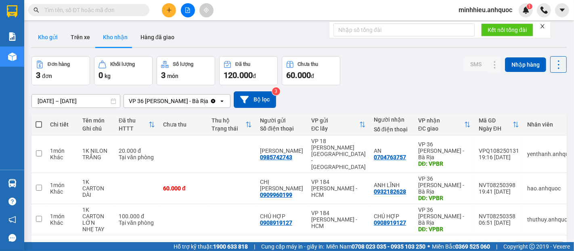
drag, startPoint x: 55, startPoint y: 38, endPoint x: 41, endPoint y: 50, distance: 18.6
click at [55, 38] on button "Kho gửi" at bounding box center [47, 36] width 33 height 19
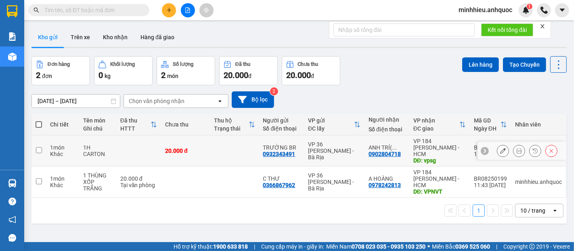
click at [500, 148] on icon at bounding box center [503, 151] width 6 height 6
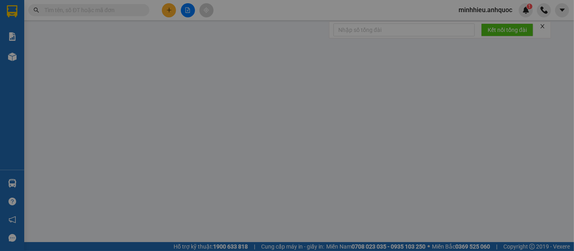
type input "0932343491"
type input "TRƯỜNG BR"
type input "0902804718"
type input "ANH TRÍ( TRƯỜNG)"
type input "vpsg"
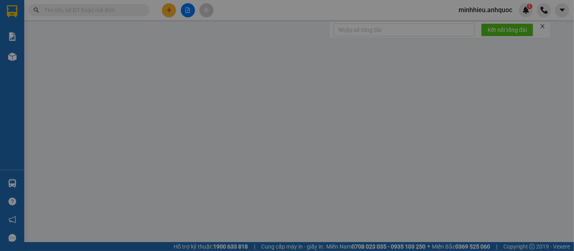
type input "20.000"
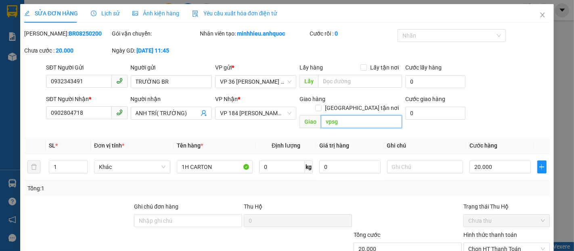
click at [343, 115] on input "vpsg" at bounding box center [361, 121] width 81 height 13
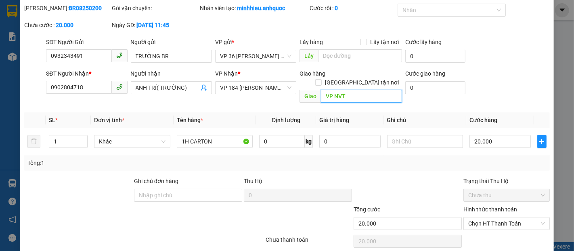
scroll to position [49, 0]
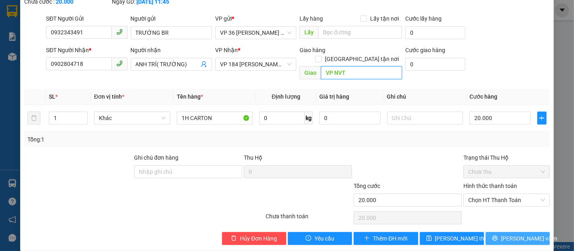
type input "VP NVT"
click at [518, 234] on span "[PERSON_NAME] và In" at bounding box center [529, 238] width 57 height 9
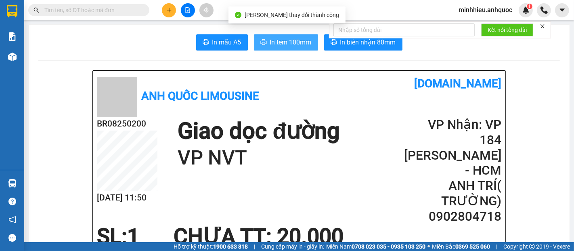
click at [276, 44] on span "In tem 100mm" at bounding box center [291, 42] width 42 height 10
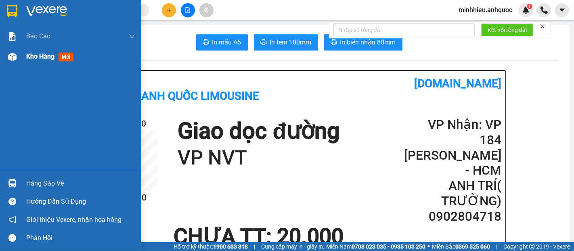
click at [44, 54] on span "Kho hàng" at bounding box center [40, 56] width 28 height 8
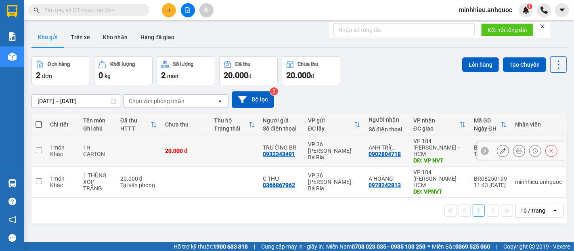
click at [136, 146] on td at bounding box center [138, 150] width 45 height 31
checkbox input "true"
click at [147, 197] on div "1 10 / trang open" at bounding box center [298, 210] width 535 height 26
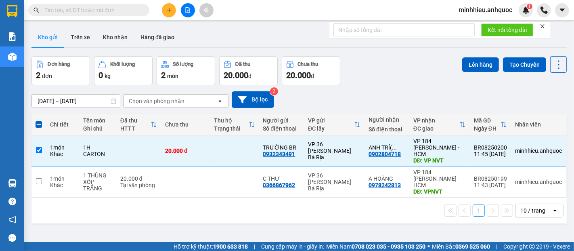
click at [134, 197] on div "1 10 / trang open" at bounding box center [298, 210] width 535 height 26
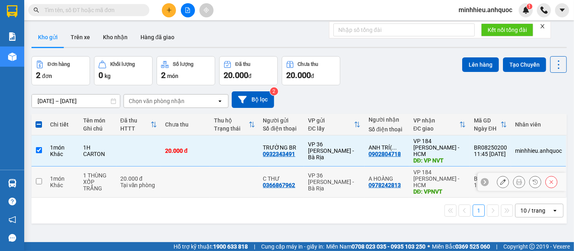
click at [168, 171] on td at bounding box center [185, 181] width 49 height 31
checkbox input "true"
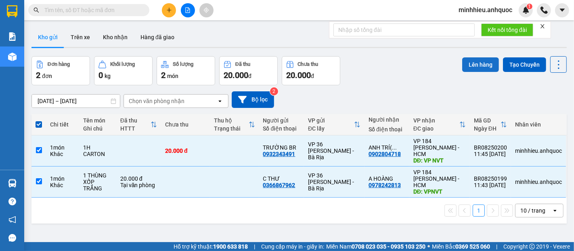
click at [474, 64] on button "Lên hàng" at bounding box center [480, 64] width 37 height 15
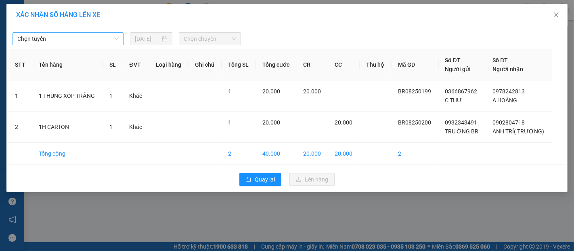
click at [51, 38] on span "Chọn tuyến" at bounding box center [67, 39] width 101 height 12
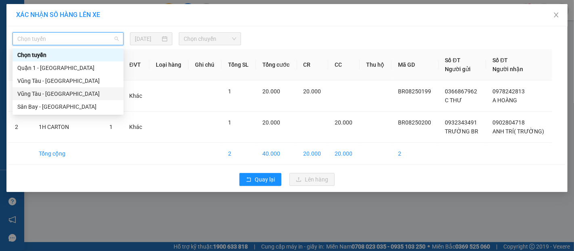
click at [54, 94] on div "Vũng Tàu - [GEOGRAPHIC_DATA]" at bounding box center [67, 93] width 101 height 9
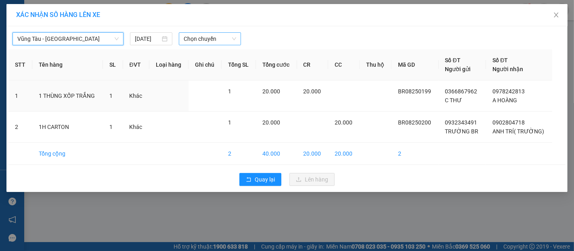
click at [199, 41] on span "Chọn chuyến" at bounding box center [210, 39] width 52 height 12
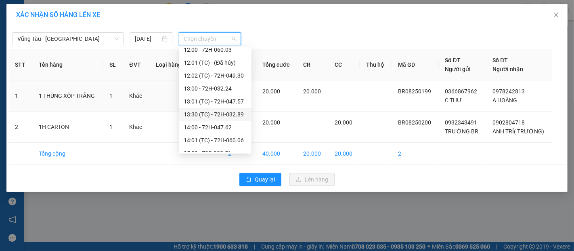
scroll to position [224, 0]
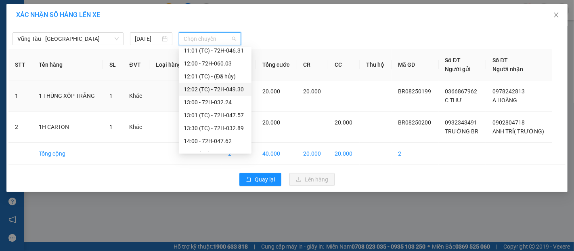
click at [210, 92] on div "12:02 (TC) - 72H-049.30" at bounding box center [215, 89] width 63 height 9
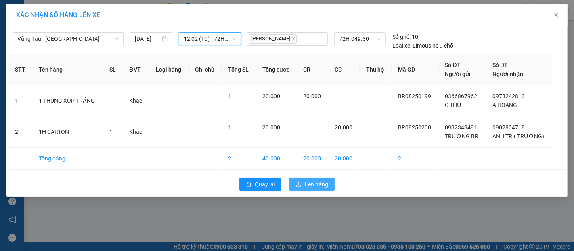
click at [305, 186] on span "Lên hàng" at bounding box center [316, 184] width 23 height 9
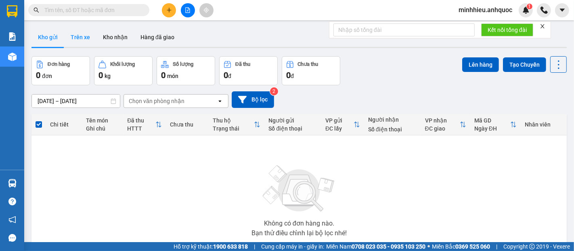
click at [84, 38] on button "Trên xe" at bounding box center [80, 36] width 32 height 19
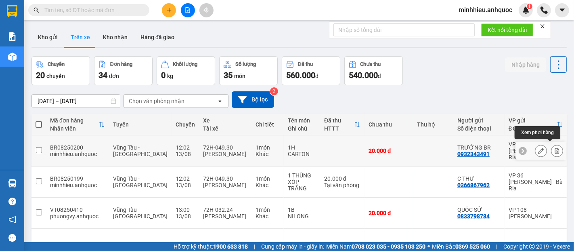
click at [554, 149] on icon at bounding box center [557, 151] width 6 height 6
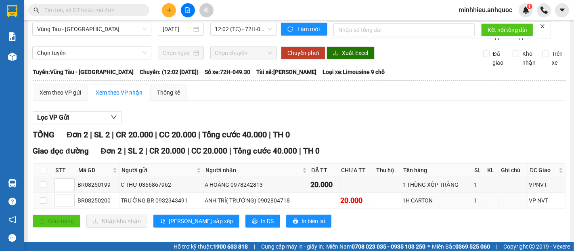
scroll to position [22, 0]
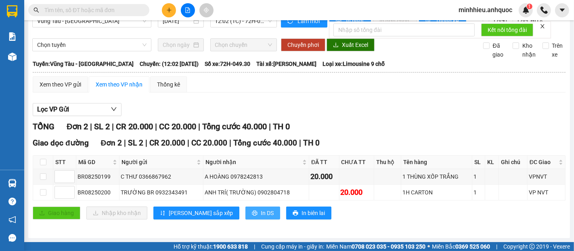
click at [261, 212] on span "In DS" at bounding box center [267, 212] width 13 height 9
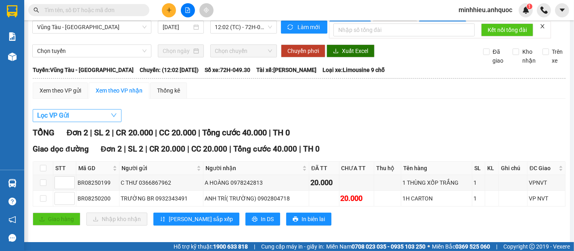
scroll to position [0, 0]
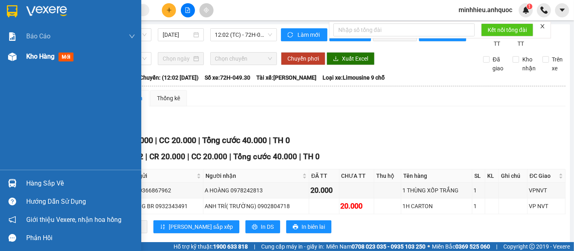
click at [32, 58] on span "Kho hàng" at bounding box center [40, 56] width 28 height 8
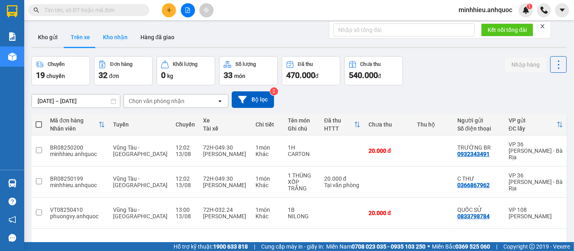
click at [115, 44] on button "Kho nhận" at bounding box center [115, 36] width 38 height 19
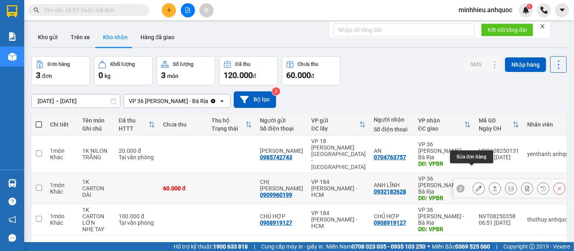
click at [475, 181] on button at bounding box center [478, 188] width 11 height 14
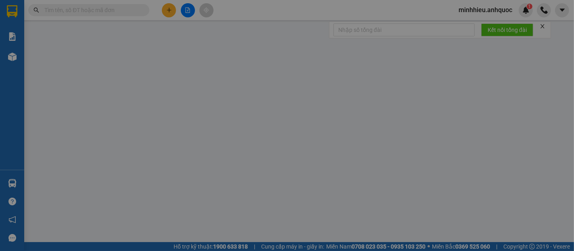
type input "0909960199"
type input "CHỊ [PERSON_NAME]"
type input "0932182628"
type input "ANH LĨNH"
type input "VPBR"
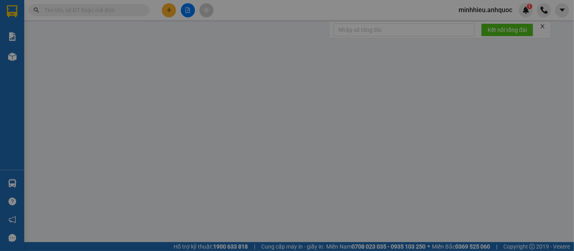
type input "60.000"
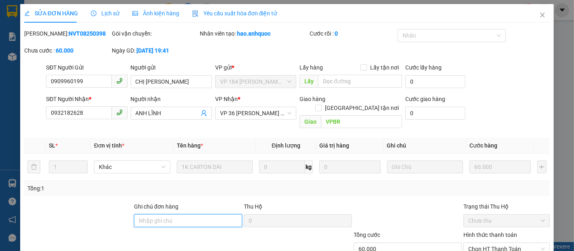
click at [176, 214] on input "Ghi chú đơn hàng" at bounding box center [188, 220] width 108 height 13
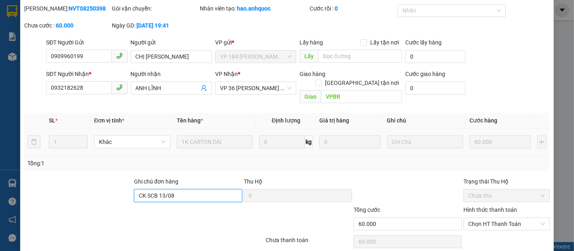
scroll to position [49, 0]
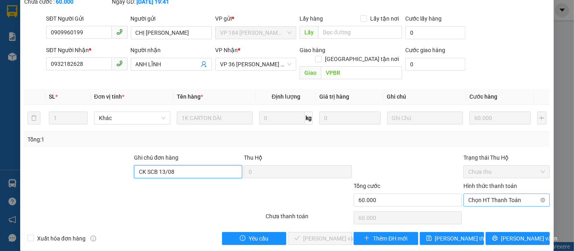
click at [481, 194] on span "Chọn HT Thanh Toán" at bounding box center [506, 200] width 77 height 12
type input "CK SCB 13/08"
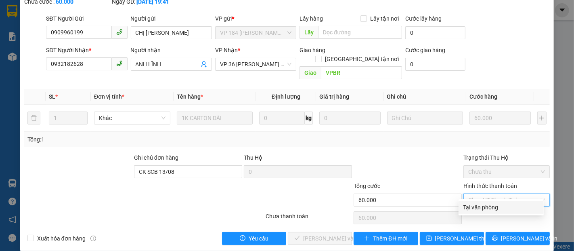
click at [475, 205] on div "Tại văn phòng" at bounding box center [500, 207] width 75 height 9
type input "0"
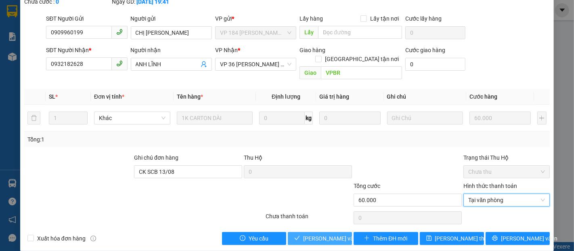
click at [313, 234] on span "[PERSON_NAME] và Giao hàng" at bounding box center [342, 238] width 78 height 9
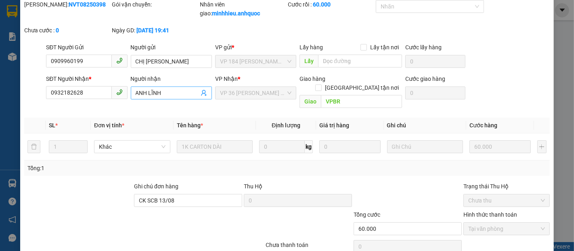
scroll to position [0, 0]
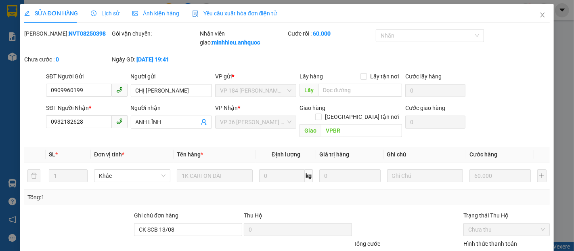
drag, startPoint x: 44, startPoint y: 34, endPoint x: 94, endPoint y: 38, distance: 50.2
click at [94, 38] on div "Mã ĐH: NVT08250398" at bounding box center [67, 42] width 88 height 26
copy b "NVT08250398"
click at [34, 122] on div at bounding box center [34, 121] width 22 height 37
drag, startPoint x: 48, startPoint y: 122, endPoint x: 86, endPoint y: 127, distance: 38.0
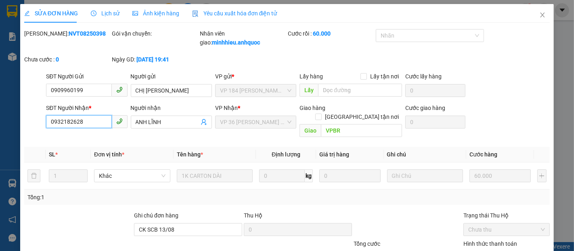
click at [86, 127] on input "0932182628" at bounding box center [78, 121] width 65 height 13
click at [539, 17] on icon "close" at bounding box center [542, 15] width 6 height 6
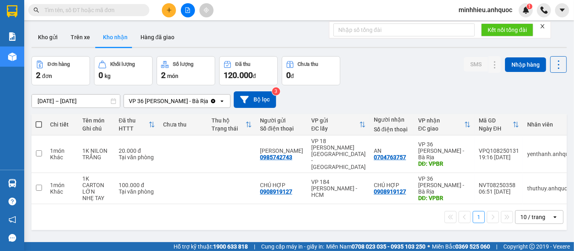
drag, startPoint x: 382, startPoint y: 86, endPoint x: 218, endPoint y: 81, distance: 164.0
click at [382, 86] on div "[DATE] – [DATE] Press the down arrow key to interact with the calendar and sele…" at bounding box center [298, 99] width 535 height 29
click at [157, 38] on button "Hàng đã giao" at bounding box center [157, 36] width 47 height 19
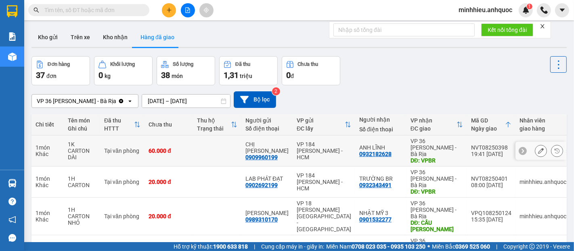
click at [554, 148] on icon at bounding box center [557, 151] width 6 height 6
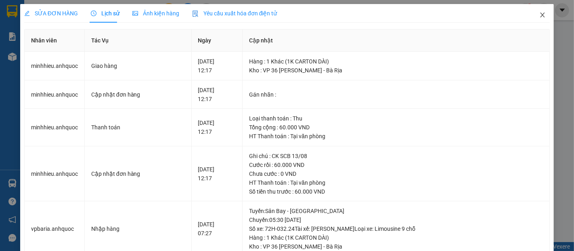
click at [539, 15] on icon "close" at bounding box center [542, 15] width 6 height 6
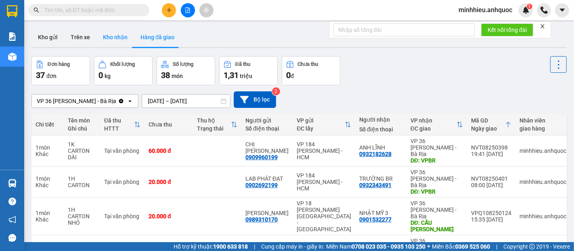
click at [101, 38] on button "Kho nhận" at bounding box center [115, 36] width 38 height 19
